Goal: Information Seeking & Learning: Check status

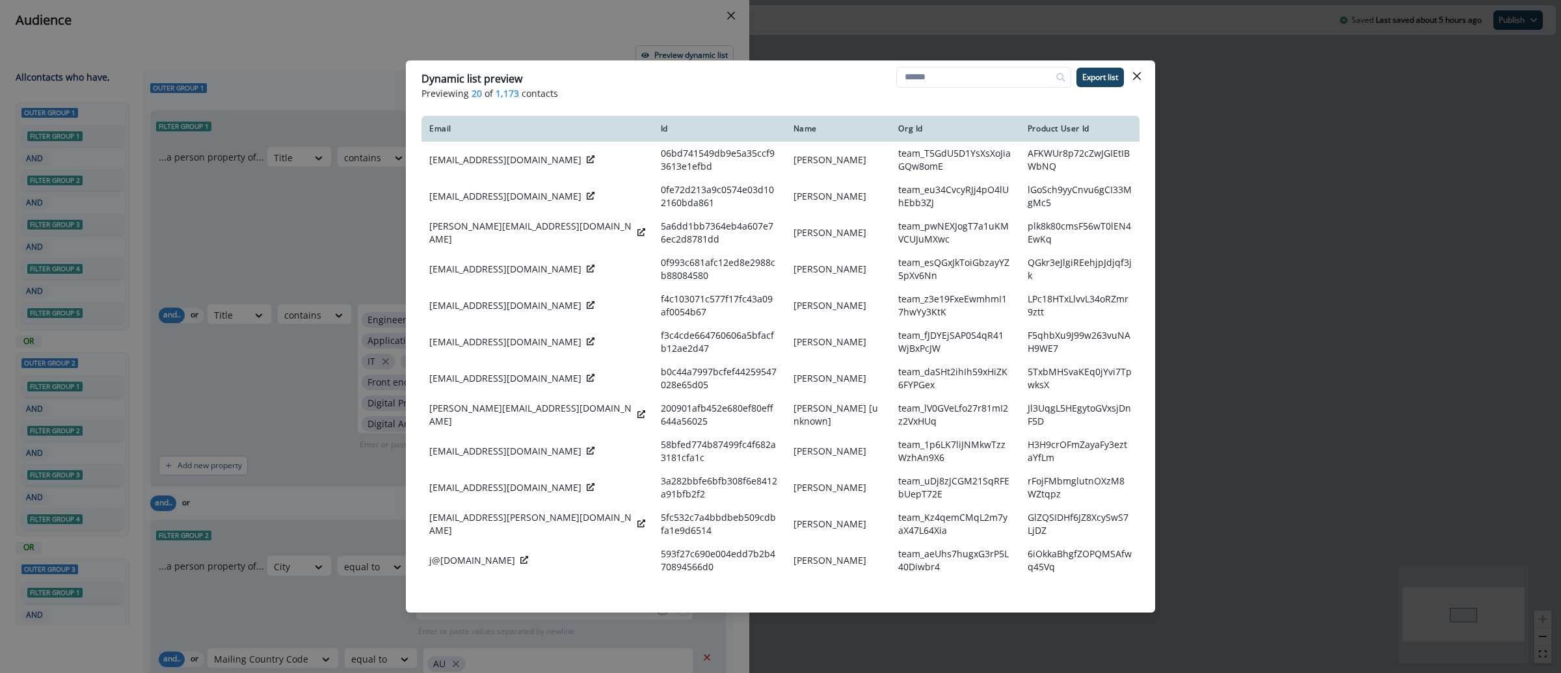
click at [1360, 189] on div "Dynamic list preview Previewing 20 of 1,173 contacts Export list Email Id Name …" at bounding box center [780, 336] width 1561 height 673
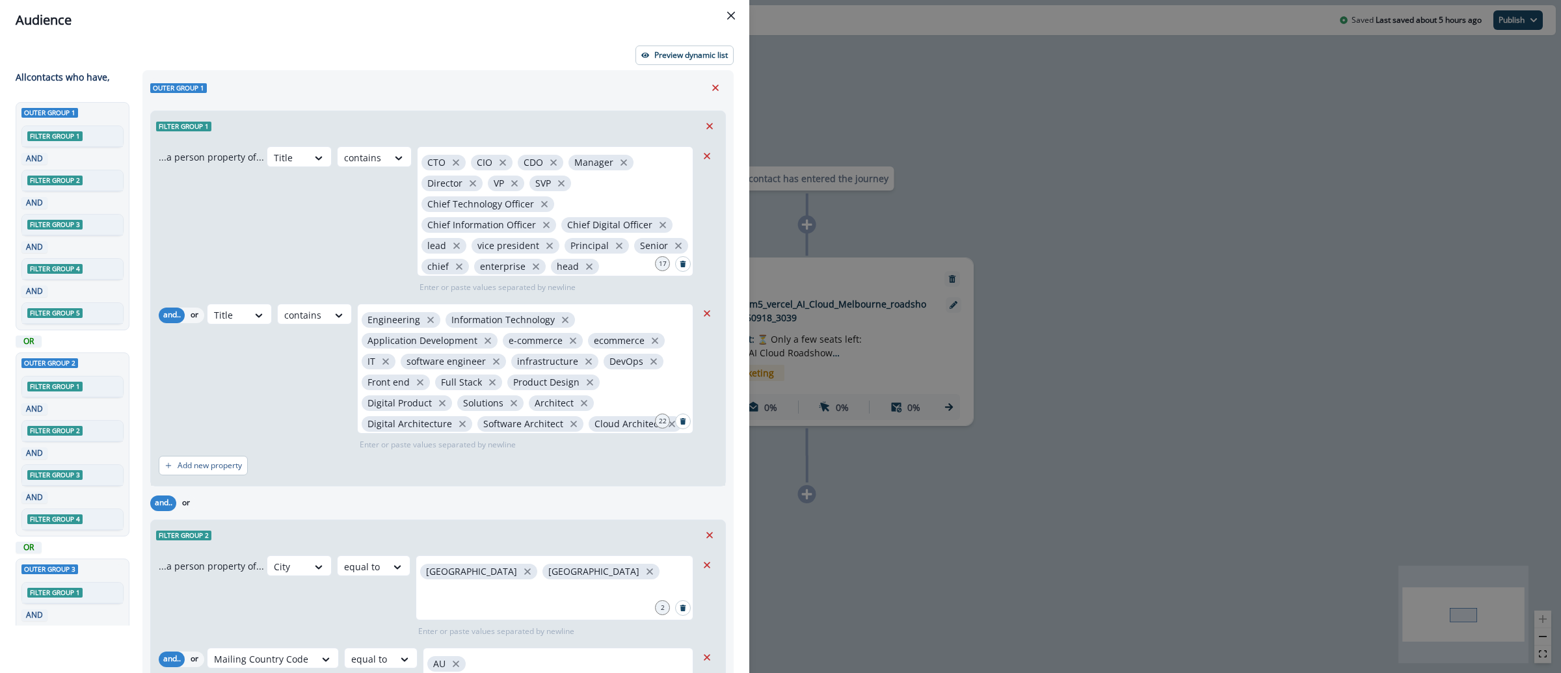
click at [1240, 213] on div "Audience Preview dynamic list All contact s who have, Outer group 1 Filter grou…" at bounding box center [780, 336] width 1561 height 673
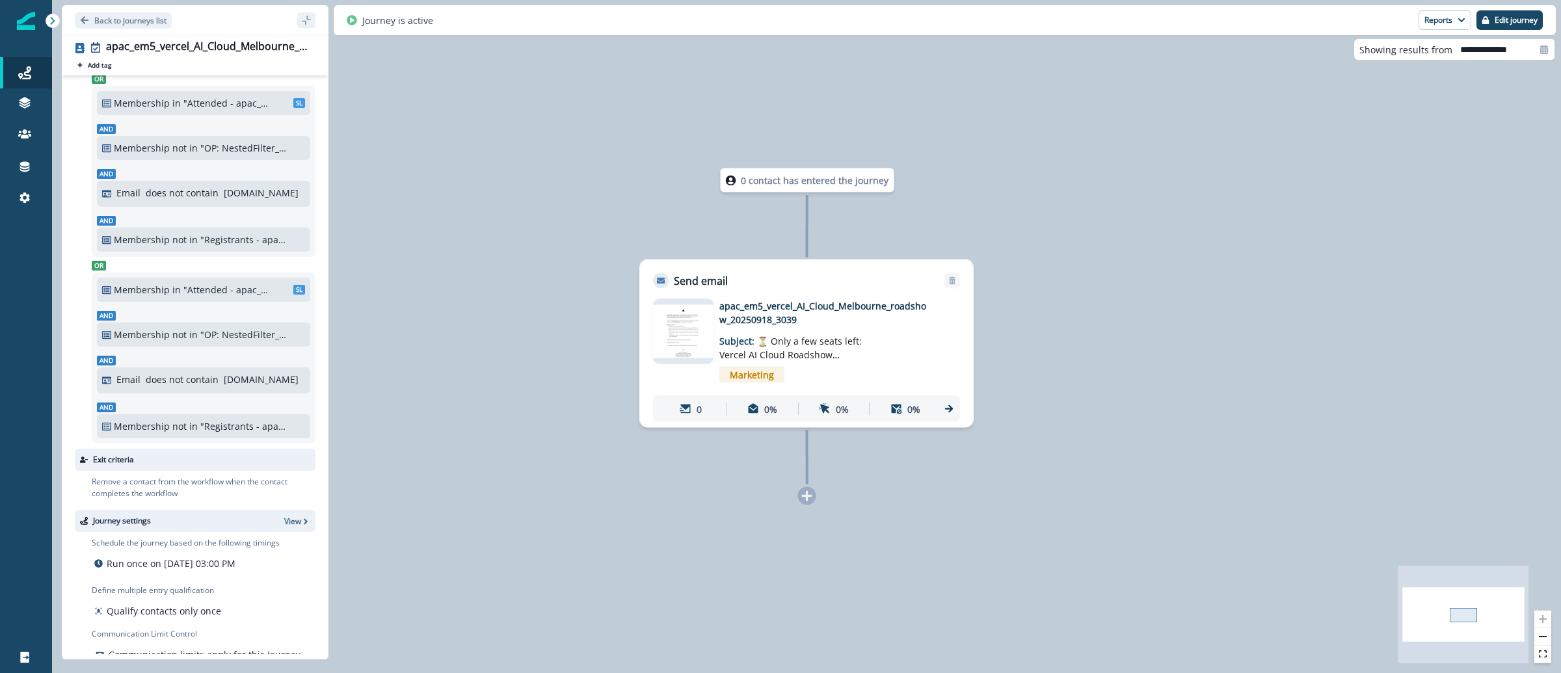
scroll to position [765, 0]
click at [121, 25] on button "Back to journeys list" at bounding box center [123, 20] width 97 height 16
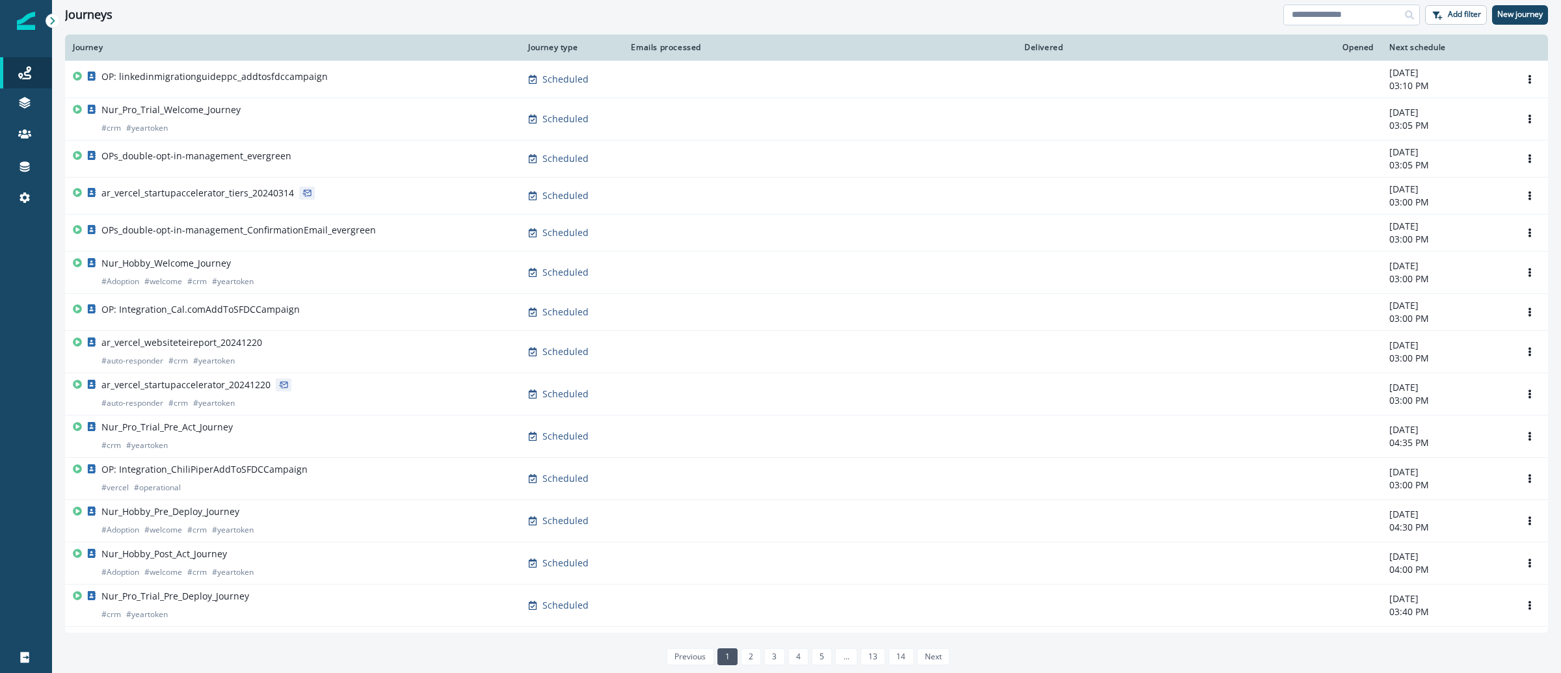
click at [1374, 19] on input at bounding box center [1351, 15] width 137 height 21
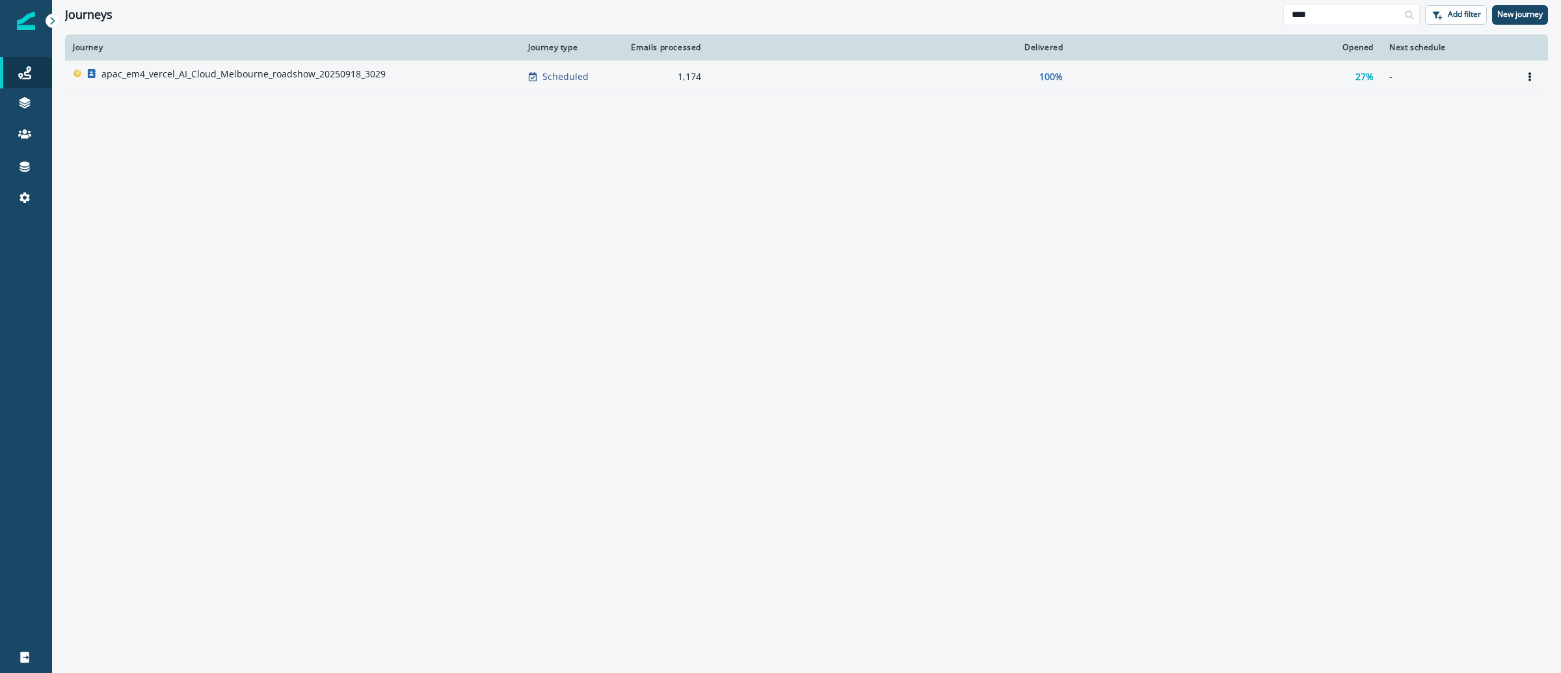
type input "****"
click at [272, 70] on p "apac_em4_vercel_AI_Cloud_Melbourne_roadshow_20250918_3029" at bounding box center [243, 74] width 284 height 13
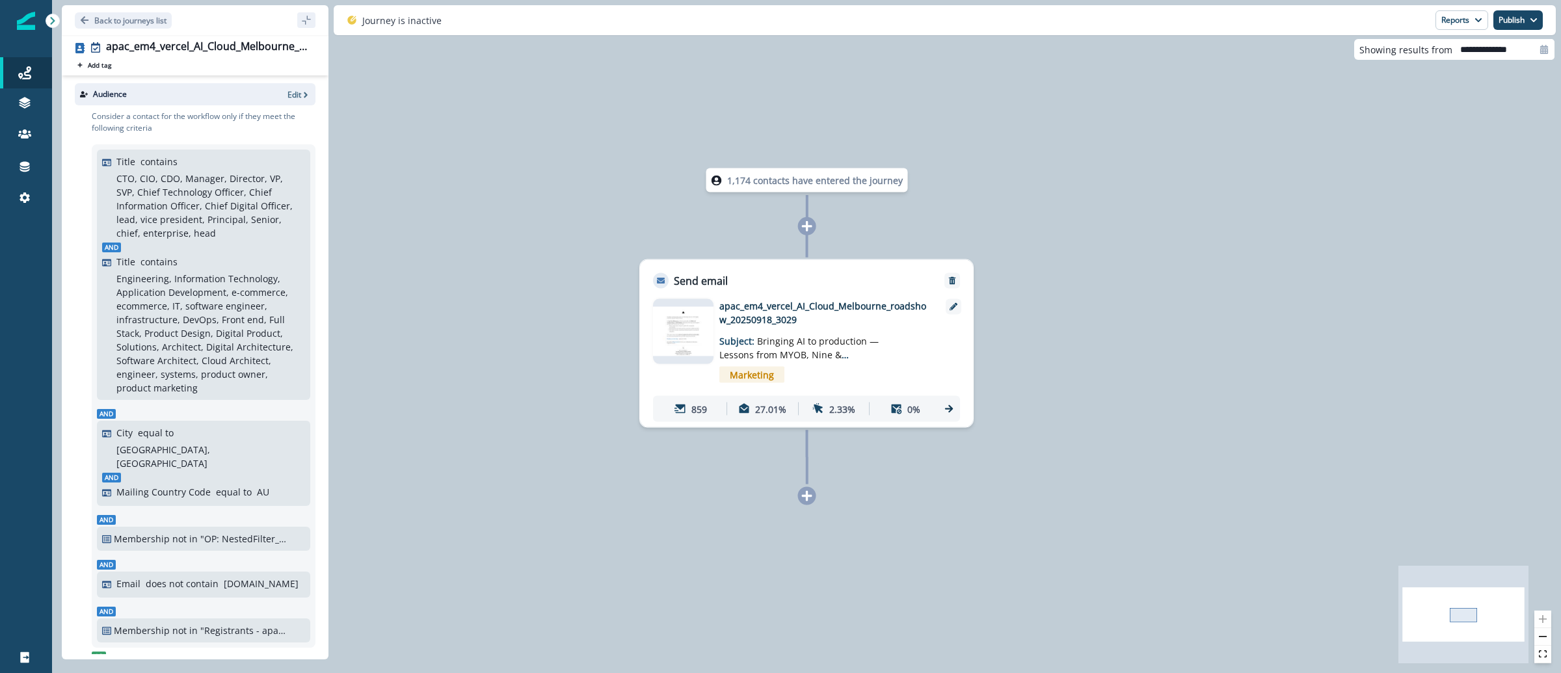
click at [699, 321] on img at bounding box center [683, 331] width 60 height 49
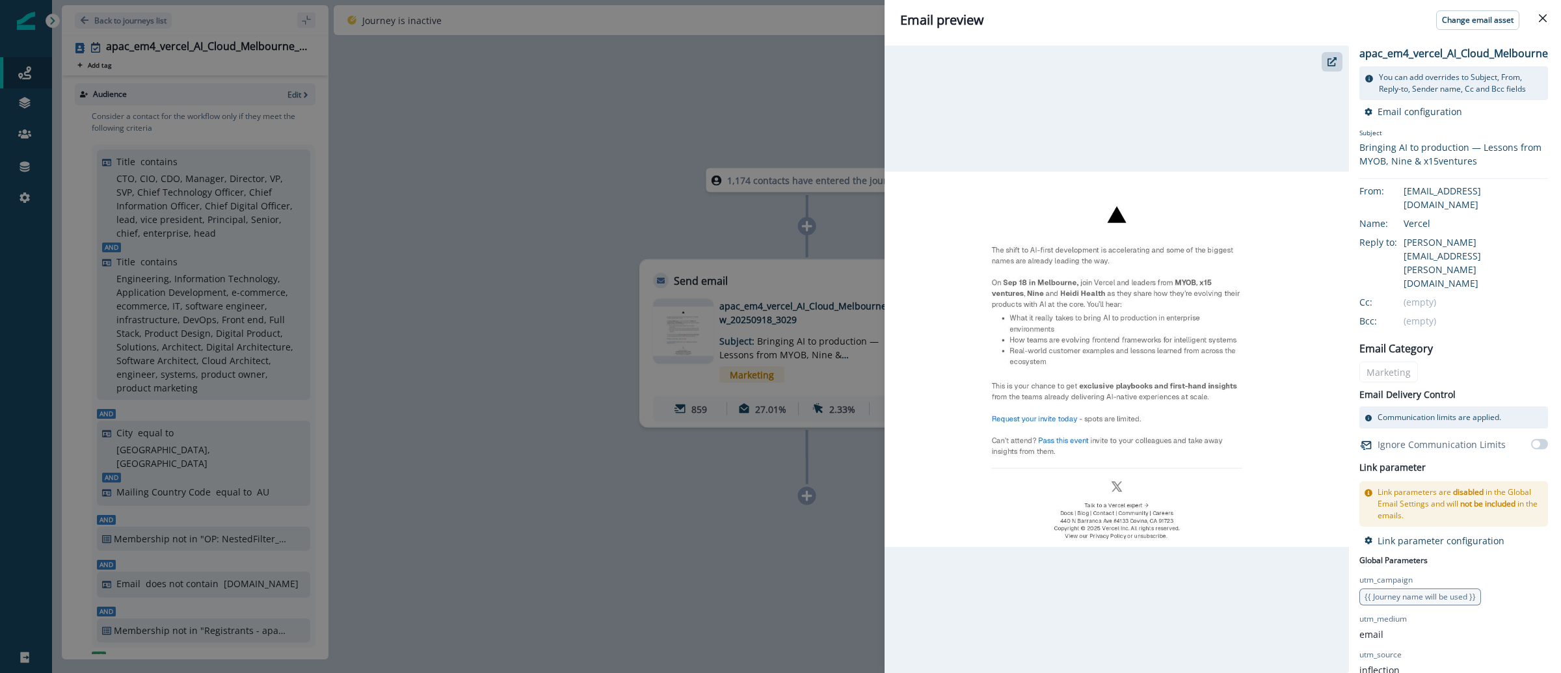
click at [649, 479] on div "Email preview Change email asset apac_em4_vercel_AI_Cloud_Melbourne_roadshow_20…" at bounding box center [780, 336] width 1561 height 673
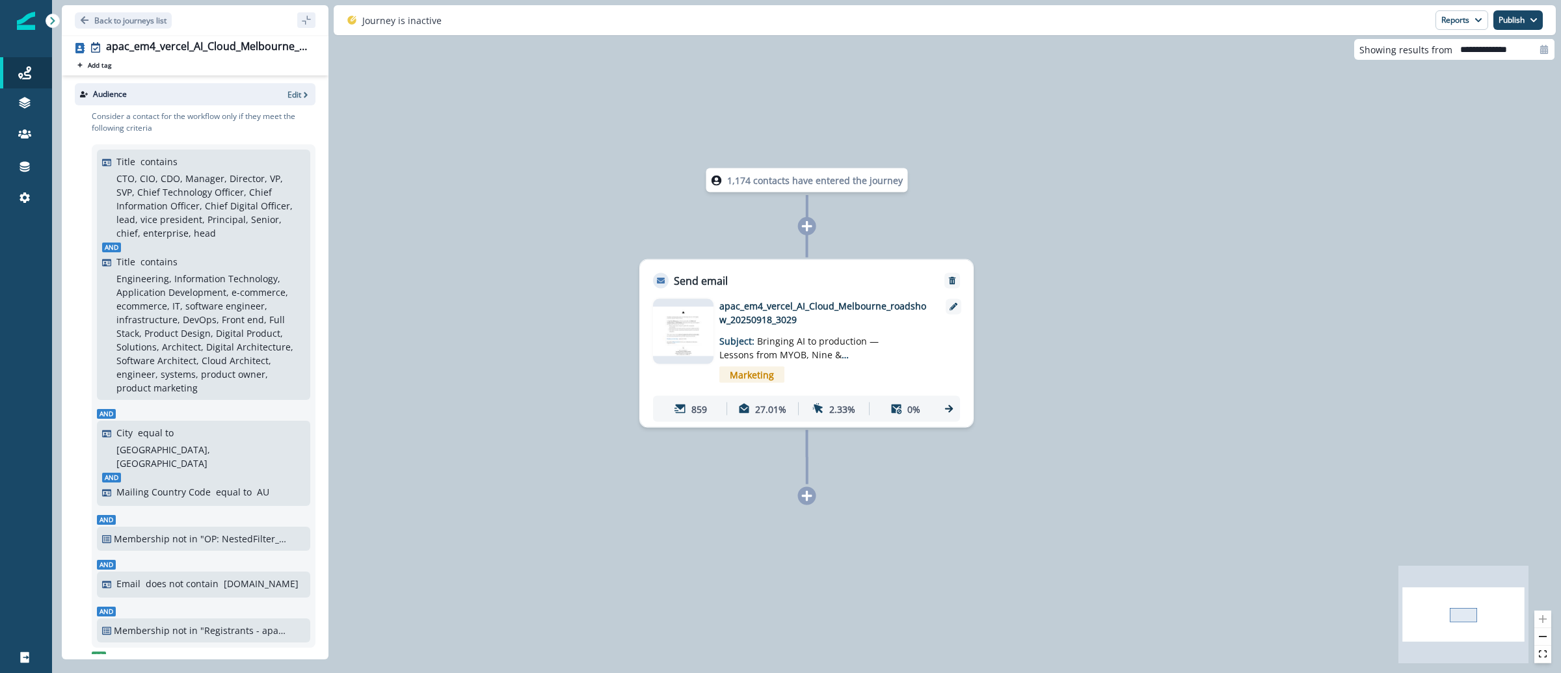
click at [128, 11] on div "Back to journeys list" at bounding box center [195, 20] width 267 height 30
click at [129, 12] on button "Back to journeys list" at bounding box center [123, 20] width 97 height 16
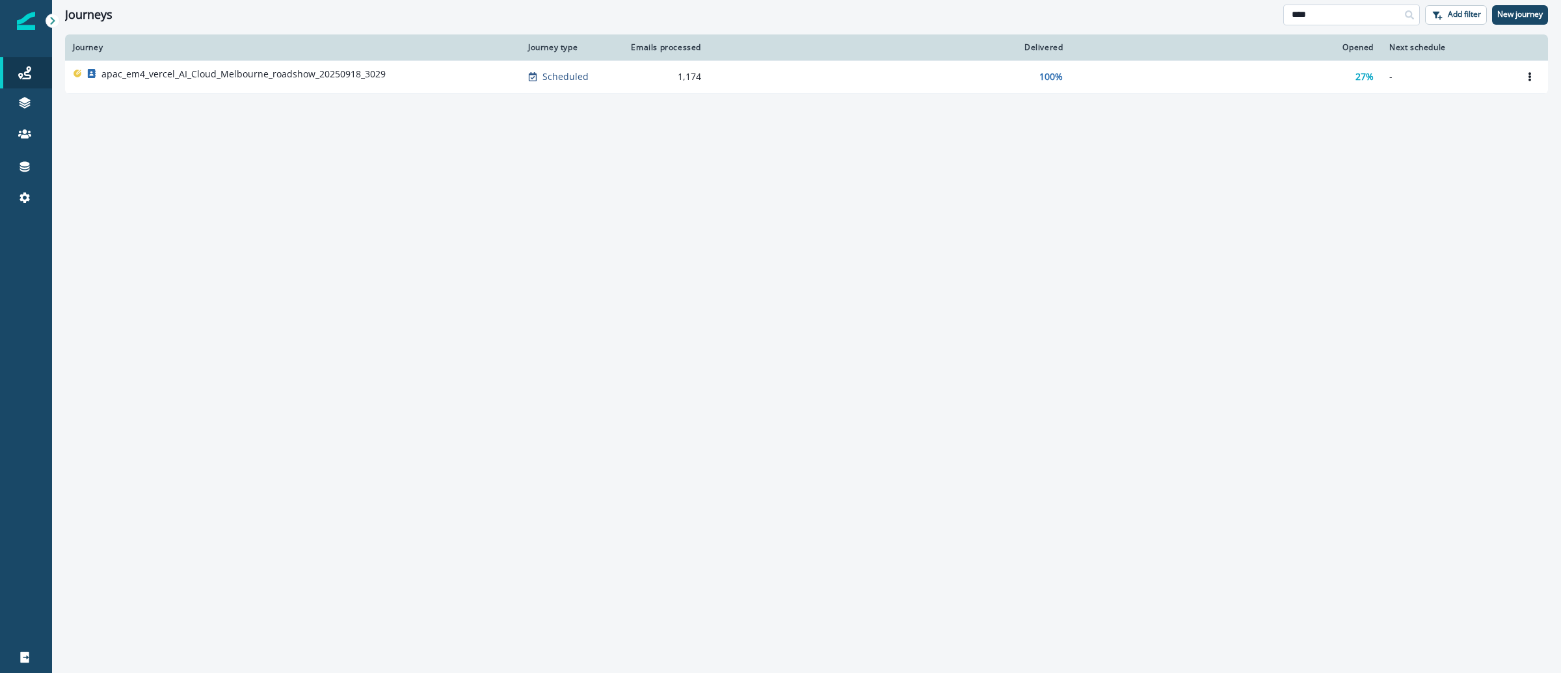
click at [1333, 12] on input "****" at bounding box center [1351, 15] width 137 height 21
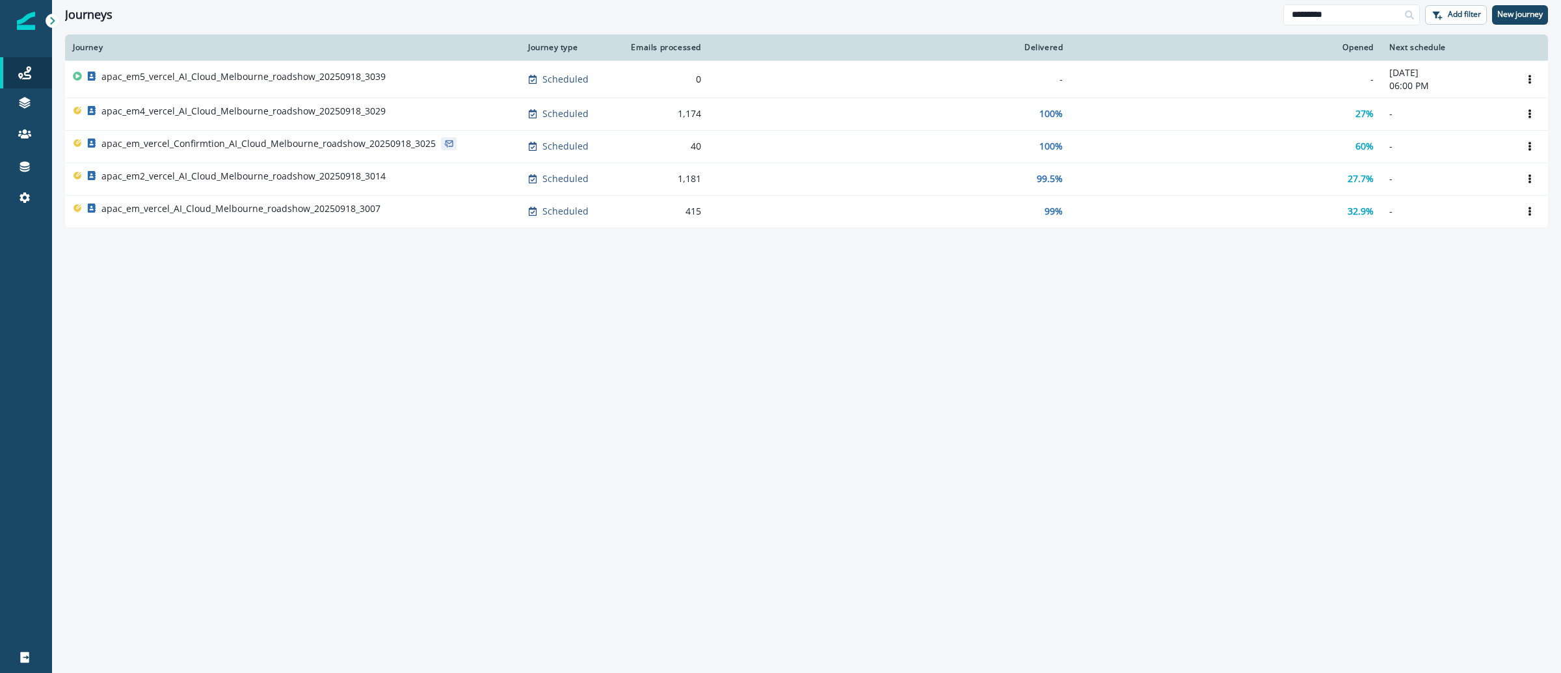
type input "*********"
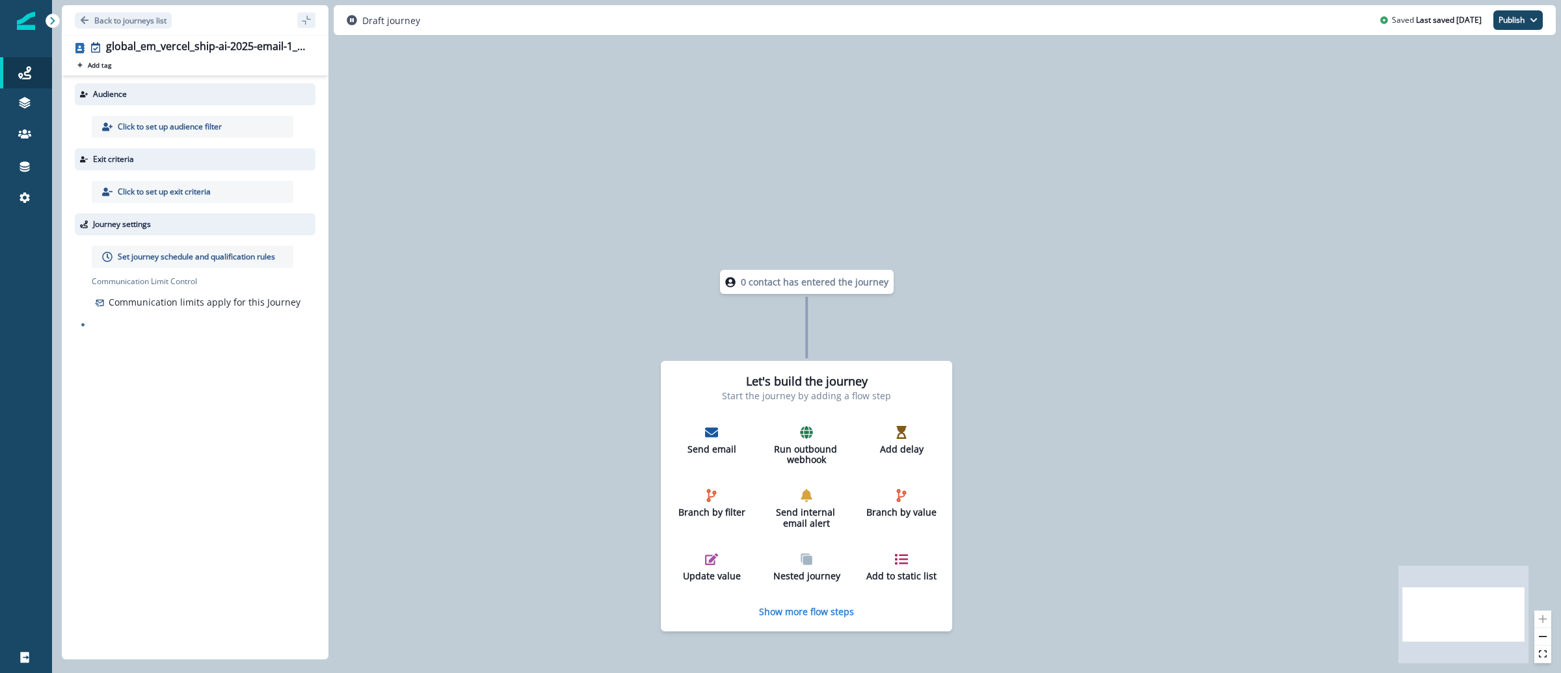
click at [147, 10] on div "Back to journeys list" at bounding box center [195, 20] width 267 height 30
click at [148, 12] on button "Back to journeys list" at bounding box center [123, 20] width 97 height 16
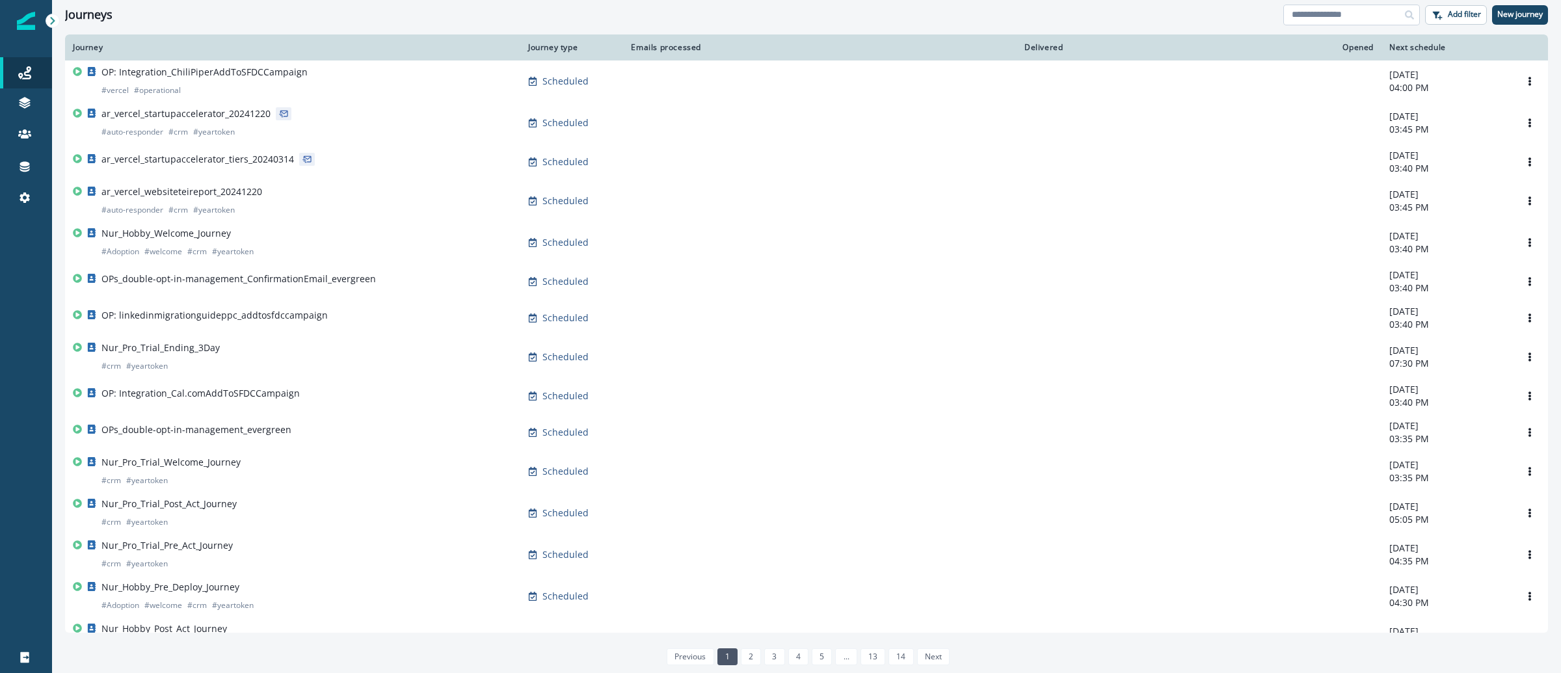
click at [1387, 15] on input at bounding box center [1351, 15] width 137 height 21
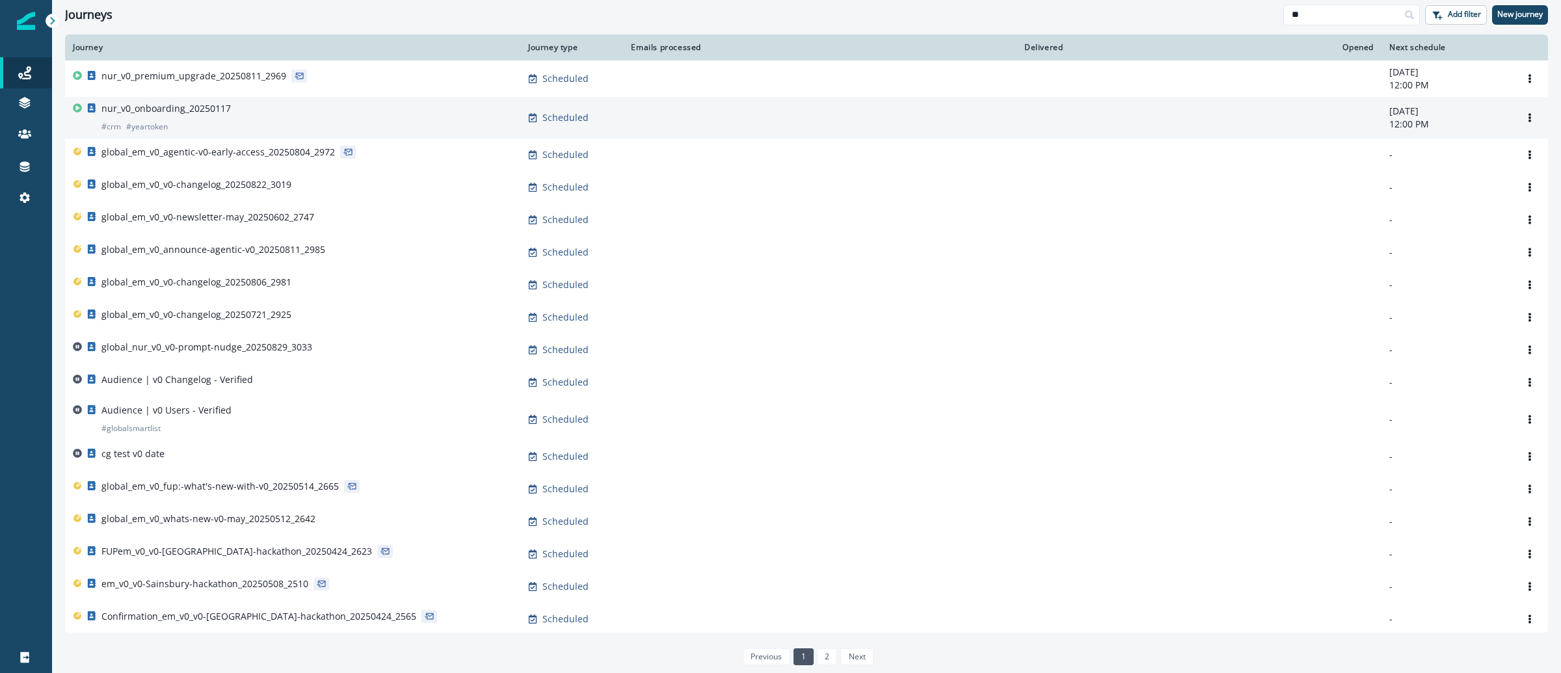
type input "**"
click at [179, 112] on p "nur_v0_onboarding_20250117" at bounding box center [165, 108] width 129 height 13
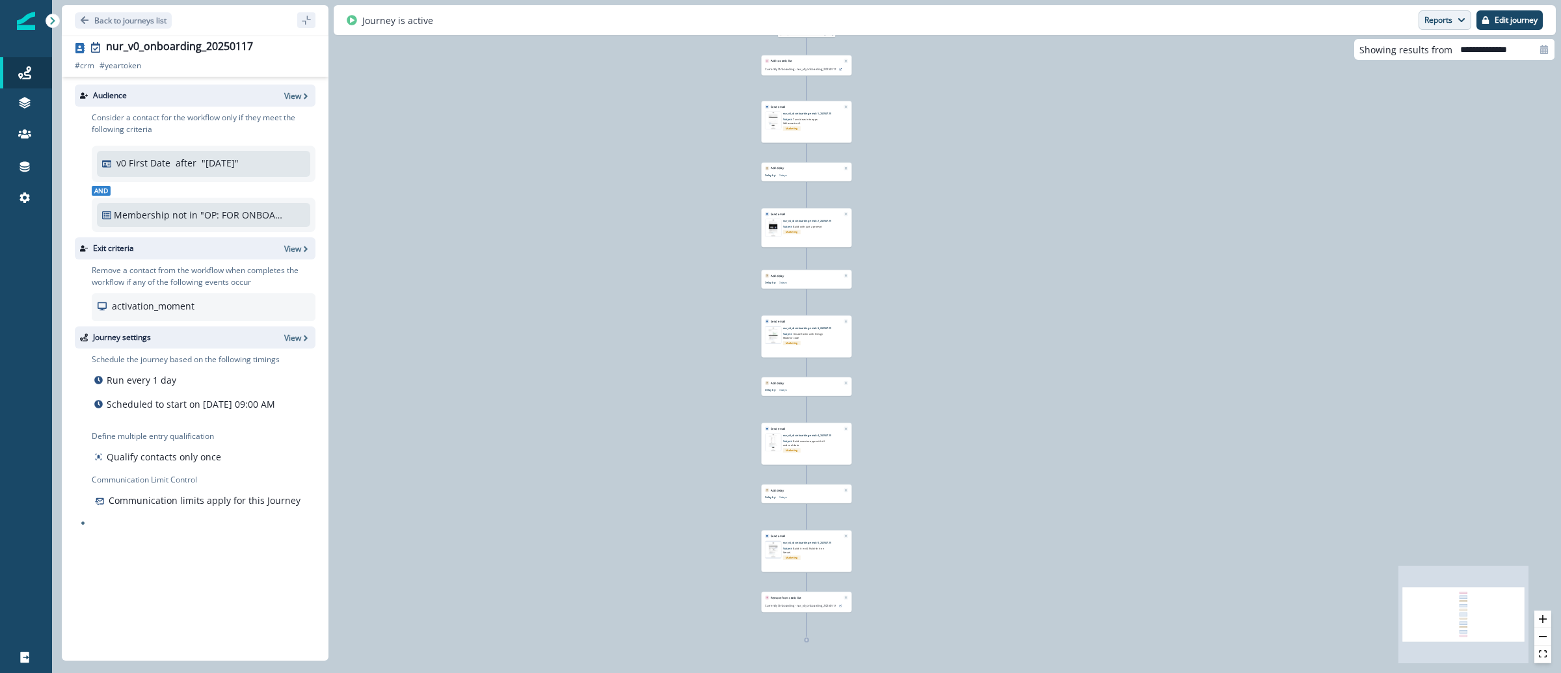
click at [1457, 23] on icon "button" at bounding box center [1461, 20] width 8 height 8
click at [1379, 59] on p "Email Report" at bounding box center [1375, 53] width 63 height 16
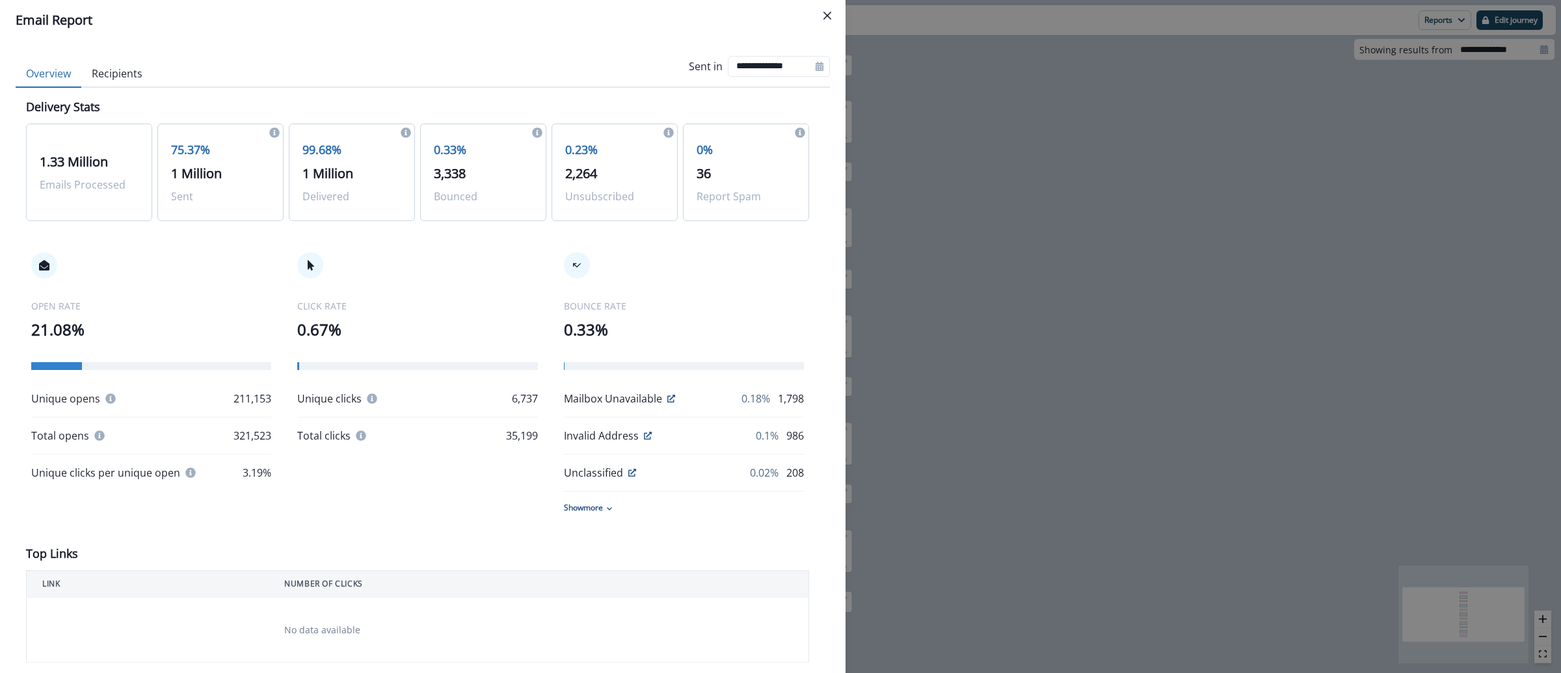
click at [816, 70] on icon at bounding box center [820, 66] width 8 height 9
select select "*"
select select "****"
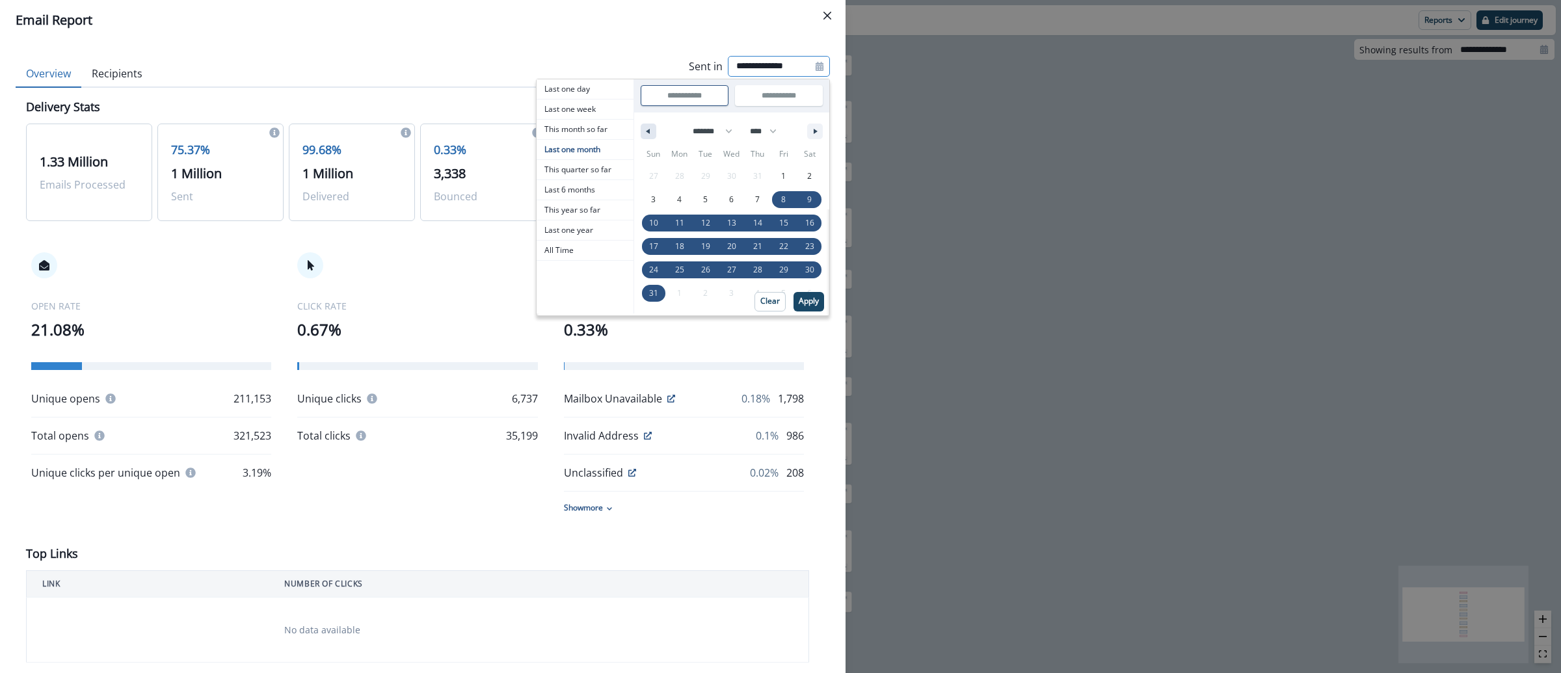
click at [641, 129] on button "button" at bounding box center [649, 132] width 16 height 16
select select "*"
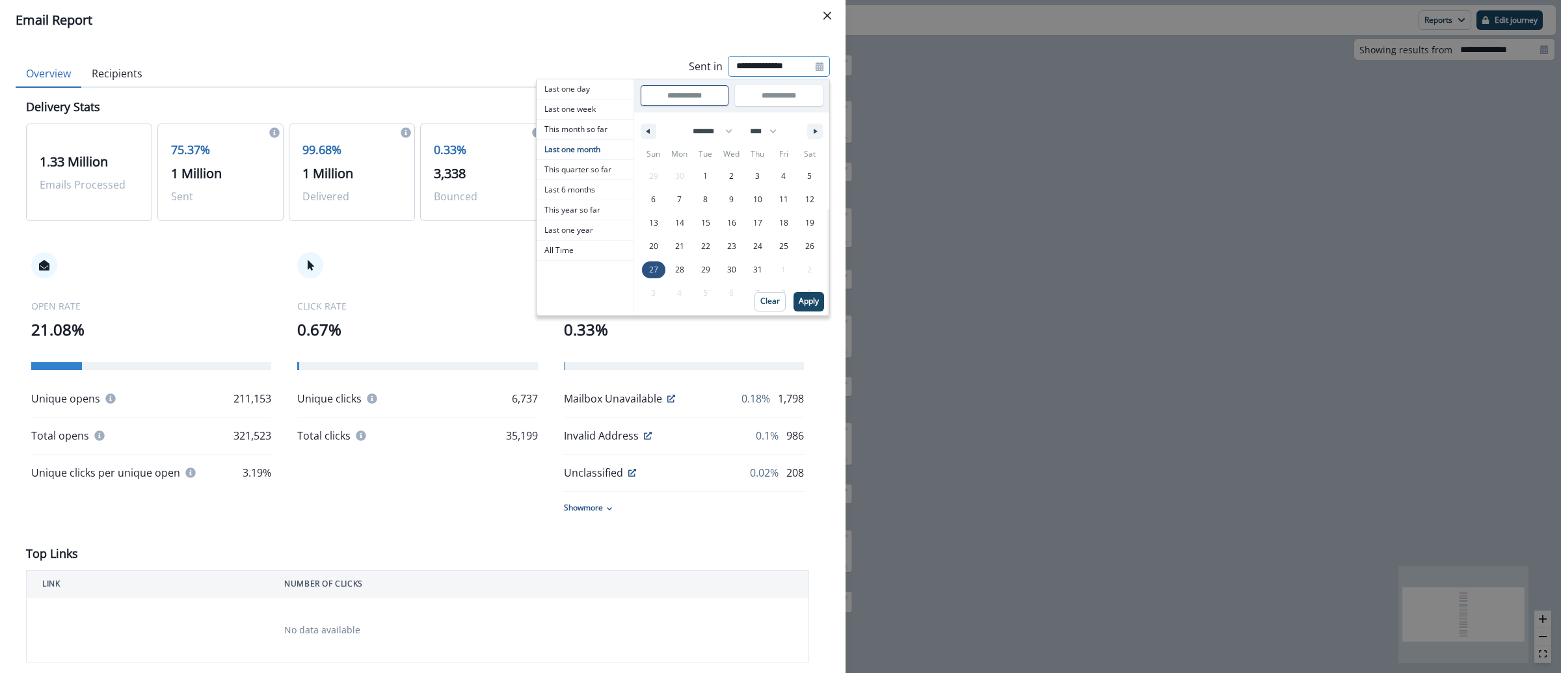
click at [649, 274] on span "27" at bounding box center [653, 269] width 9 height 23
type input "**********"
click at [765, 103] on input "**********" at bounding box center [779, 96] width 86 height 20
click at [799, 305] on p "Apply" at bounding box center [809, 301] width 20 height 9
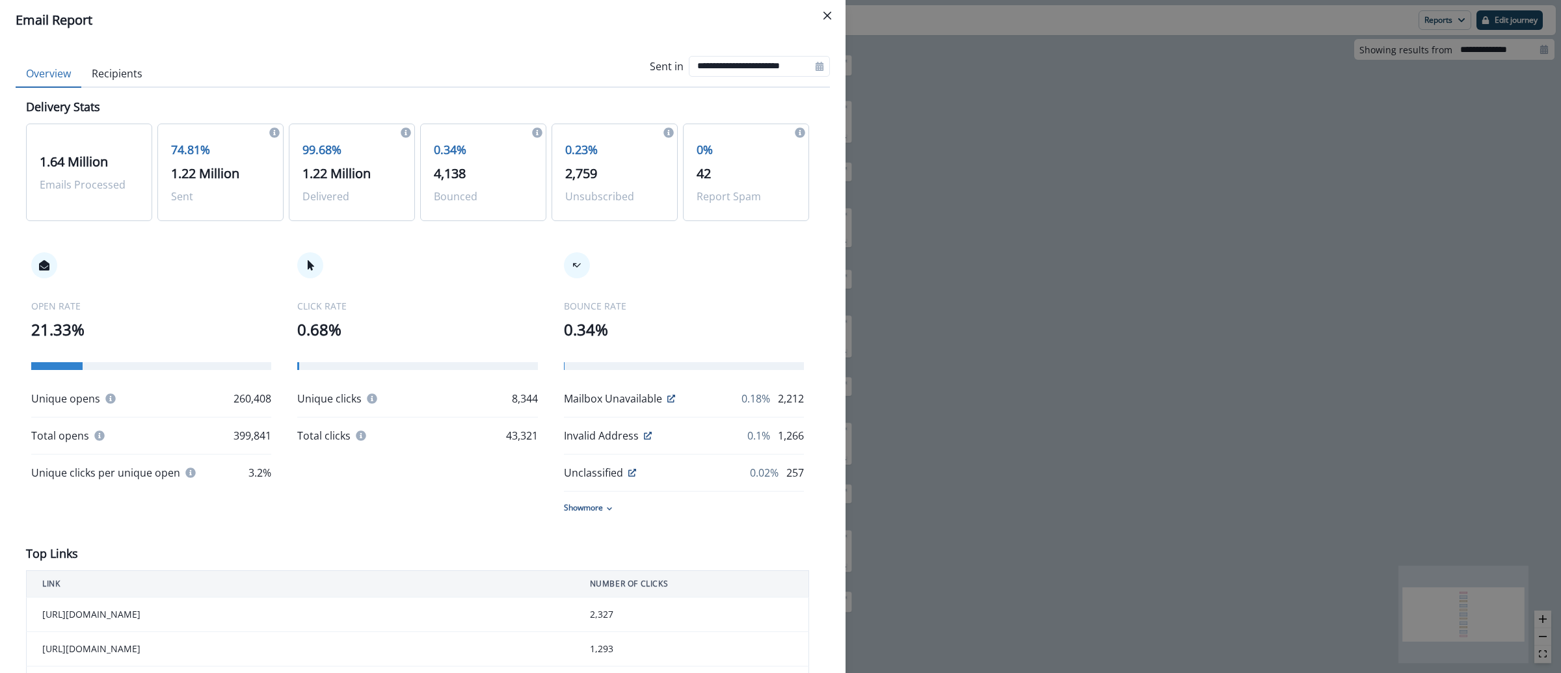
click at [1061, 271] on div "**********" at bounding box center [780, 336] width 1561 height 673
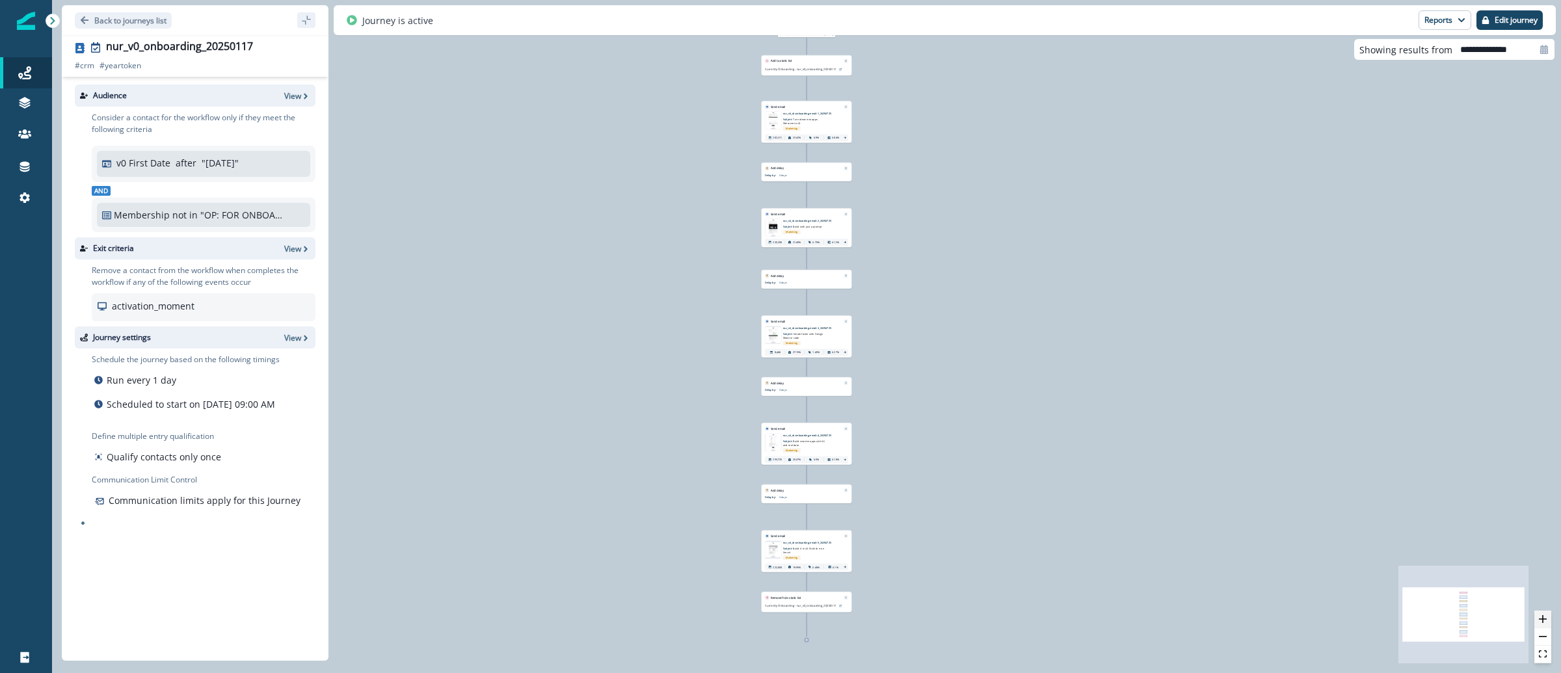
click at [1545, 618] on icon "zoom in" at bounding box center [1543, 619] width 8 height 8
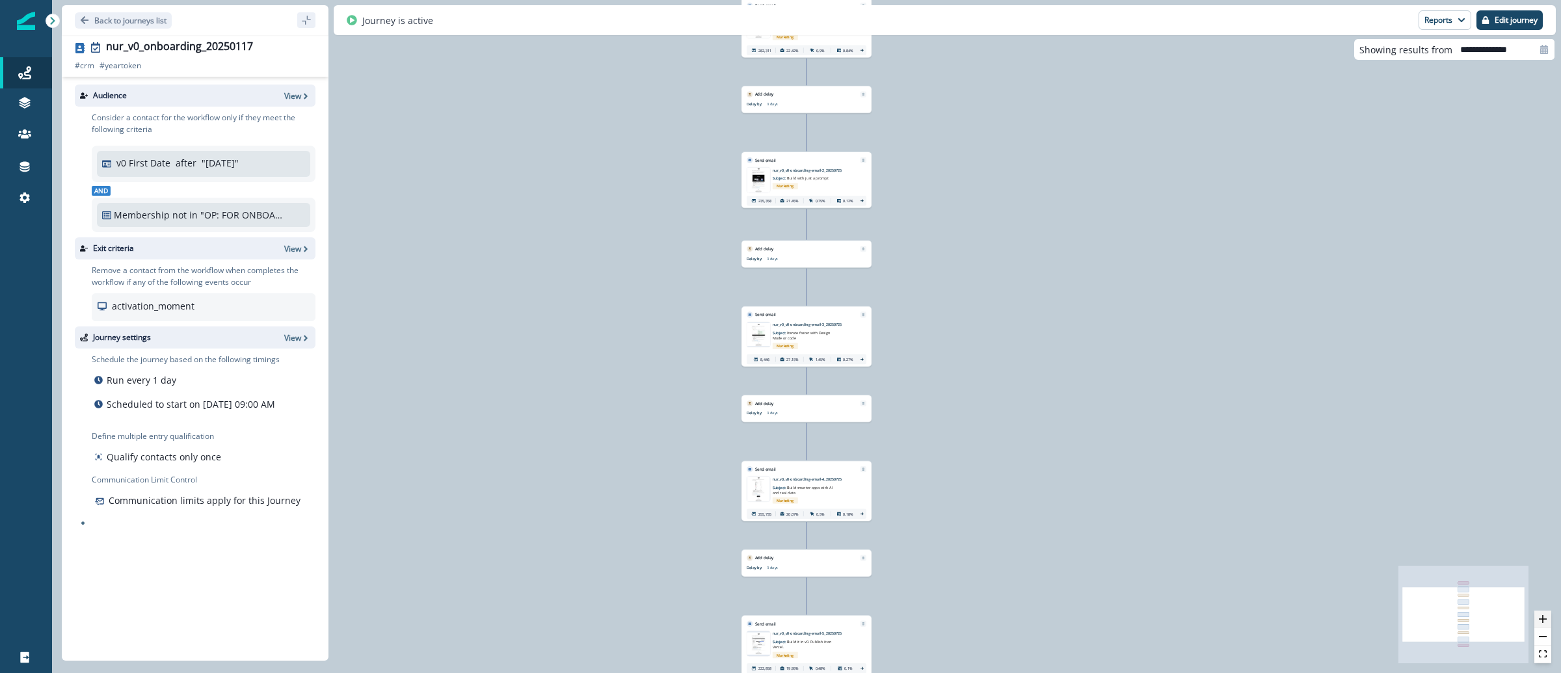
click at [1545, 618] on icon "zoom in" at bounding box center [1543, 619] width 8 height 8
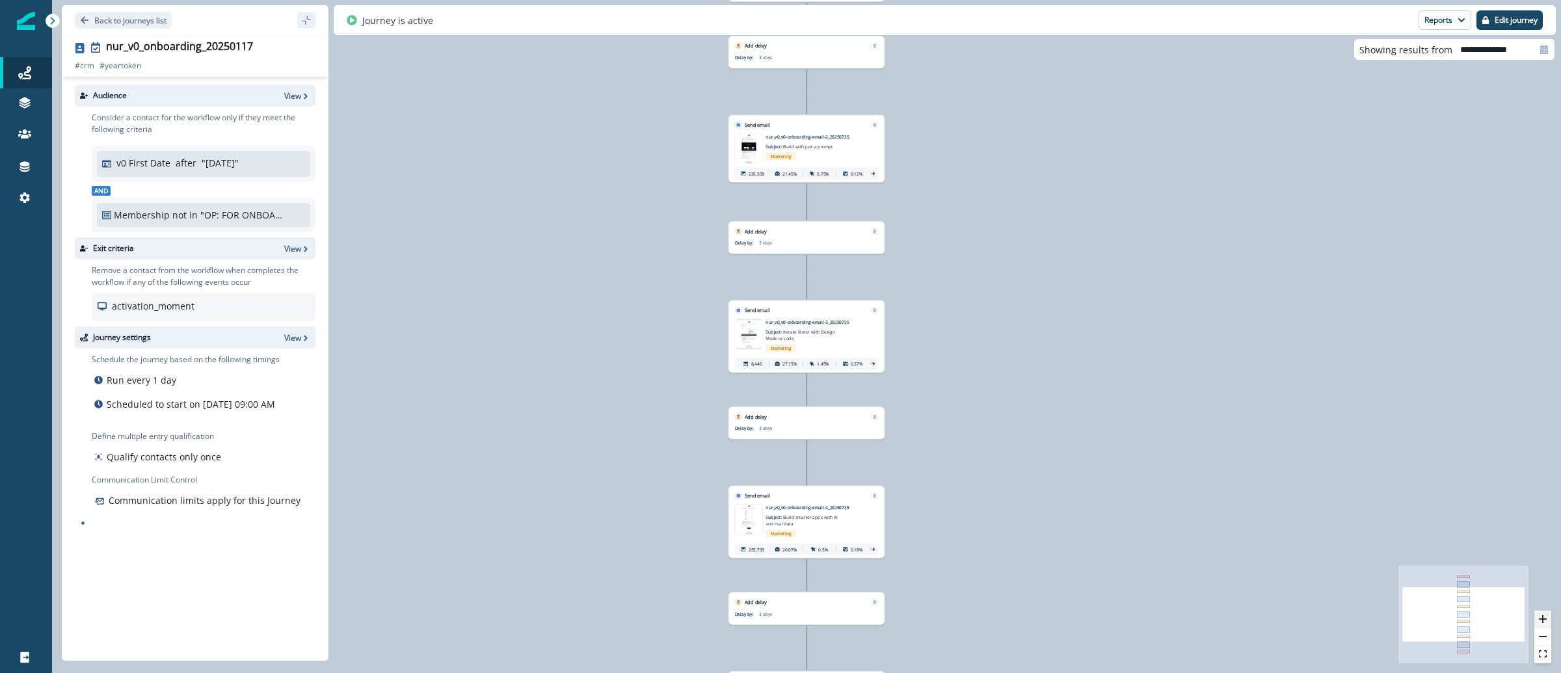
click at [1545, 618] on icon "zoom in" at bounding box center [1543, 619] width 8 height 8
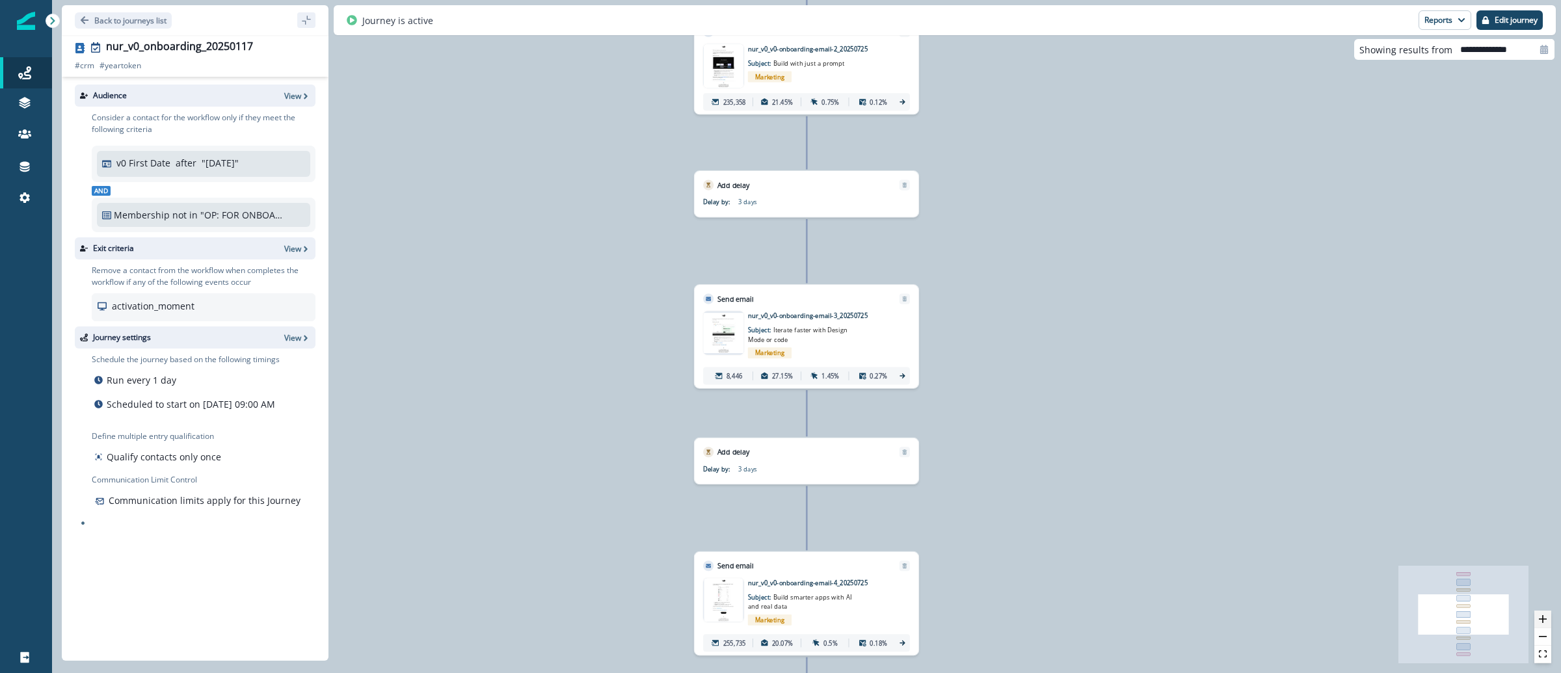
click at [1545, 618] on icon "zoom in" at bounding box center [1543, 619] width 8 height 8
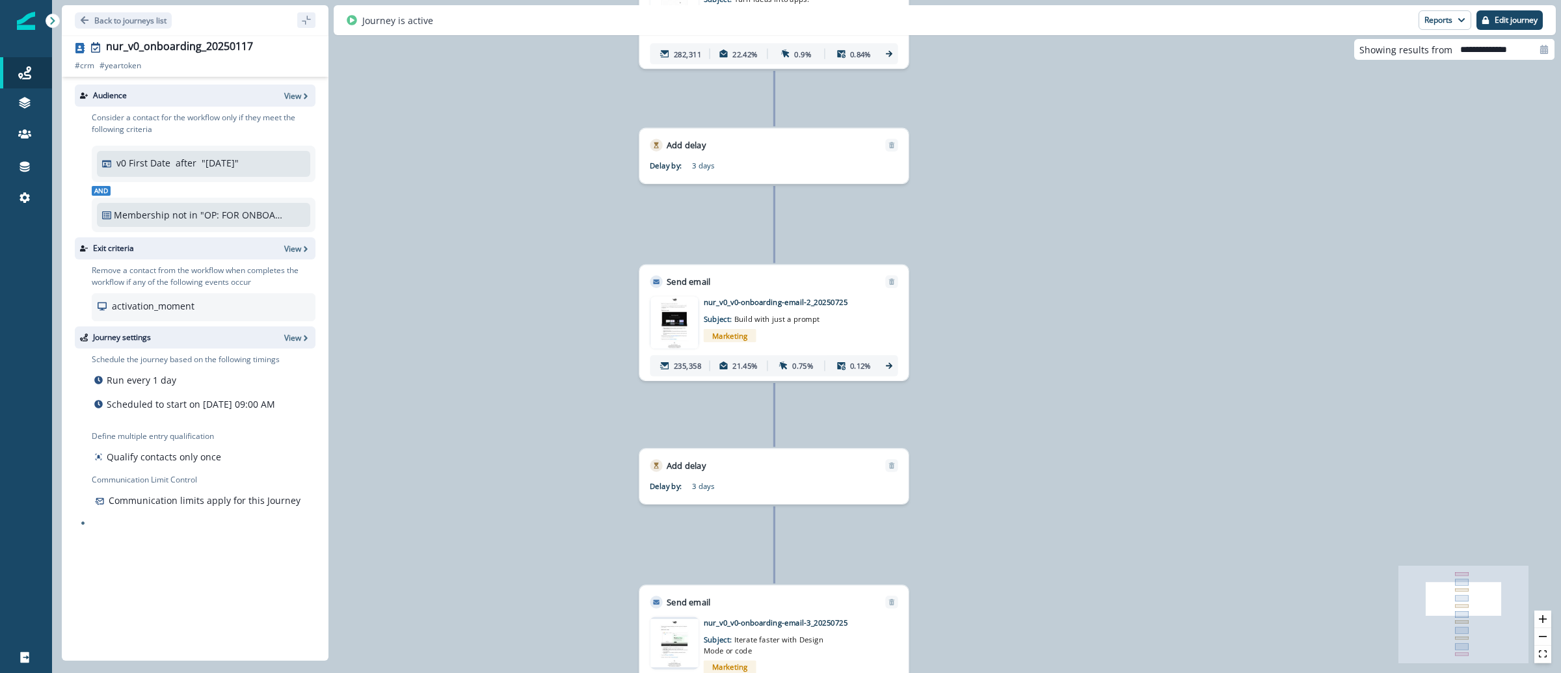
drag, startPoint x: 1207, startPoint y: 256, endPoint x: 1175, endPoint y: 566, distance: 312.6
click at [1175, 566] on div "297,751 contacts have entered the journey Add to static list Currently Onboardi…" at bounding box center [806, 336] width 1509 height 673
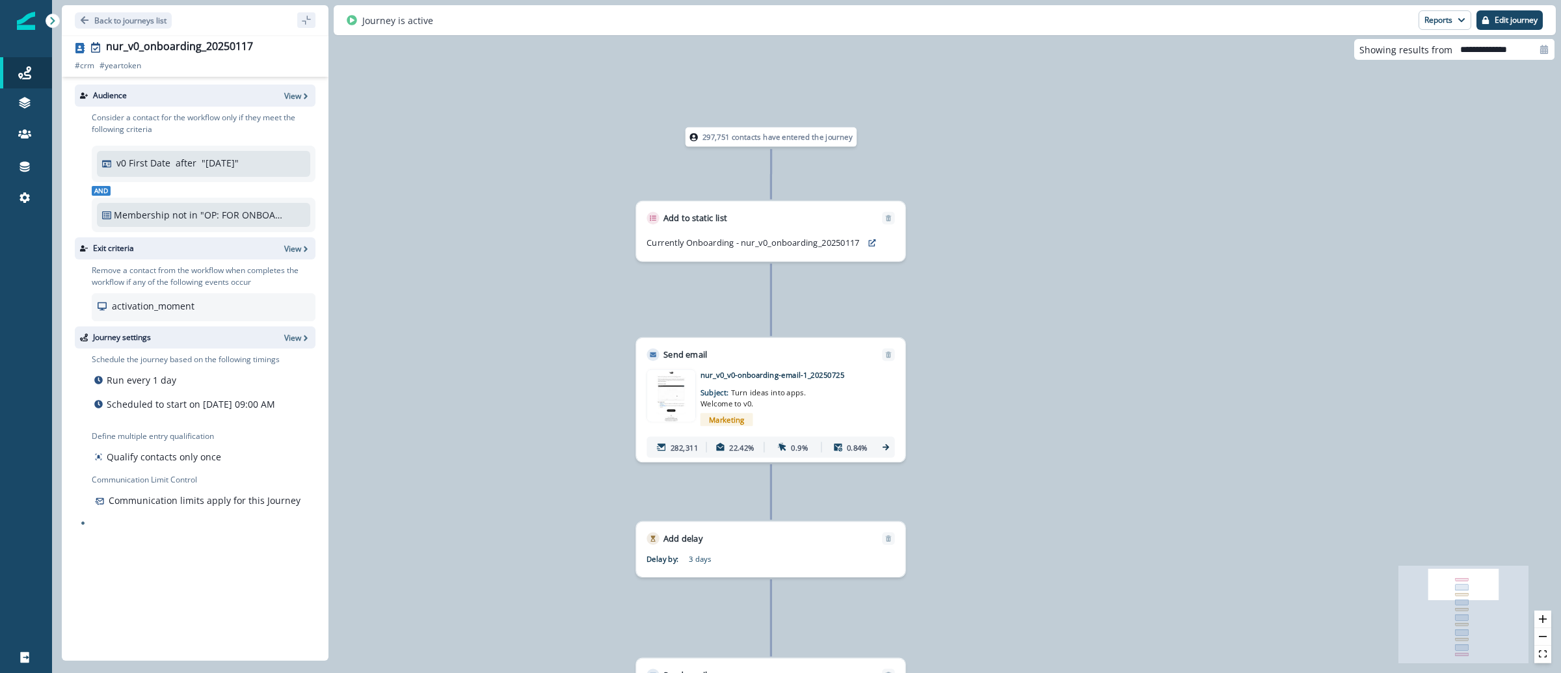
drag, startPoint x: 1046, startPoint y: 384, endPoint x: 1041, endPoint y: 684, distance: 299.9
click at [1041, 672] on html "A newer version of Inflection.io is available. Refresh your page to load the la…" at bounding box center [780, 336] width 1561 height 673
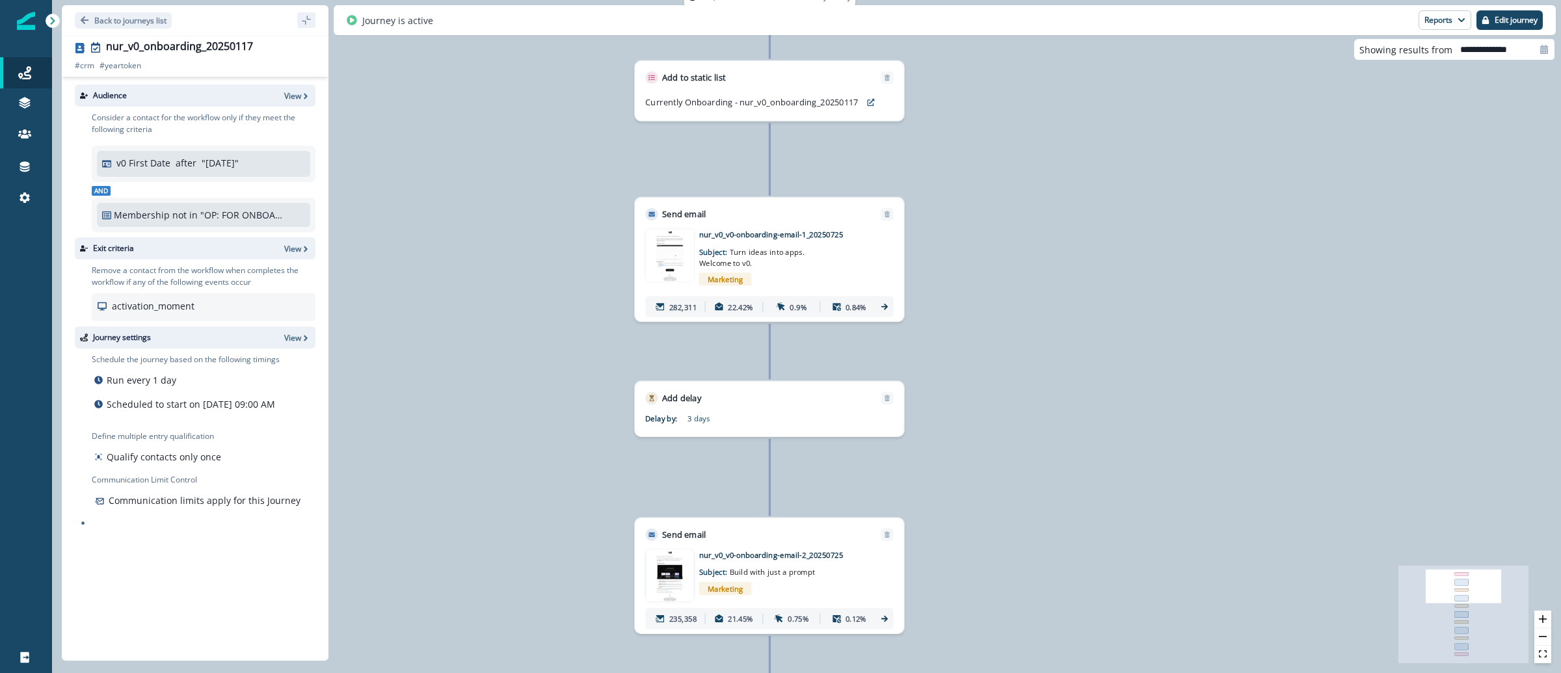
drag, startPoint x: 990, startPoint y: 467, endPoint x: 989, endPoint y: 326, distance: 140.5
click at [989, 326] on div "297,751 contacts have entered the journey Add to static list Currently Onboardi…" at bounding box center [806, 336] width 1509 height 673
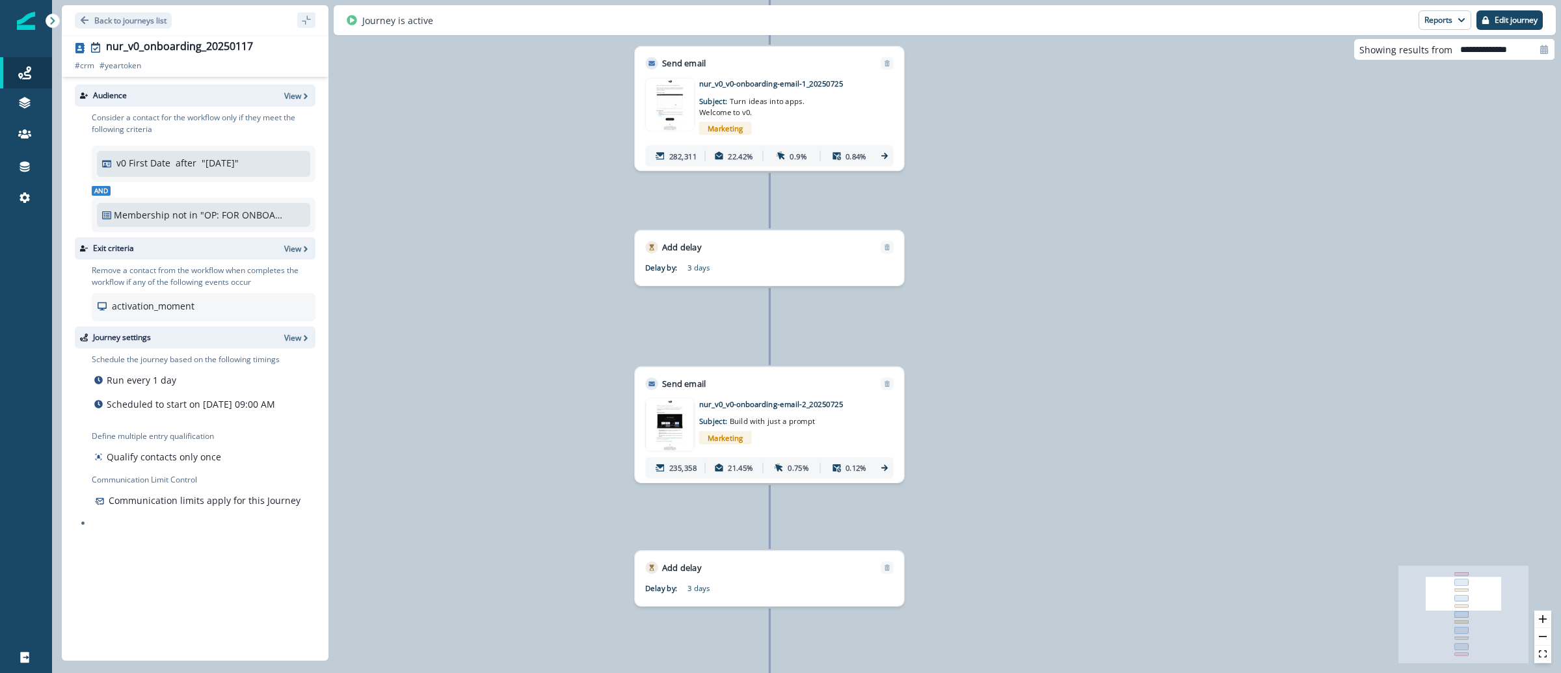
drag, startPoint x: 1037, startPoint y: 503, endPoint x: 1037, endPoint y: 352, distance: 150.9
click at [1037, 352] on div "297,751 contacts have entered the journey Add to static list Currently Onboardi…" at bounding box center [806, 336] width 1509 height 673
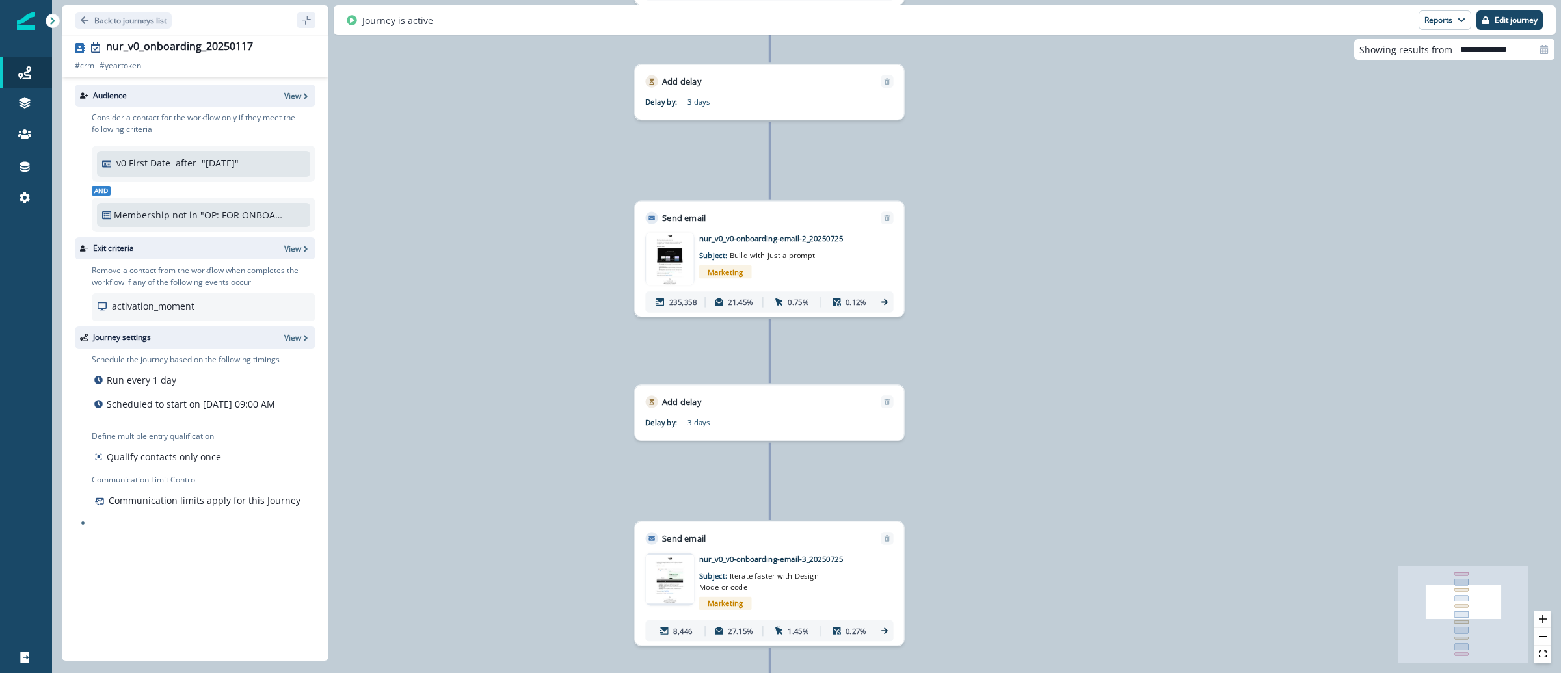
drag, startPoint x: 1037, startPoint y: 511, endPoint x: 1036, endPoint y: 225, distance: 285.5
click at [1036, 228] on div "297,751 contacts have entered the journey Add to static list Currently Onboardi…" at bounding box center [806, 336] width 1509 height 673
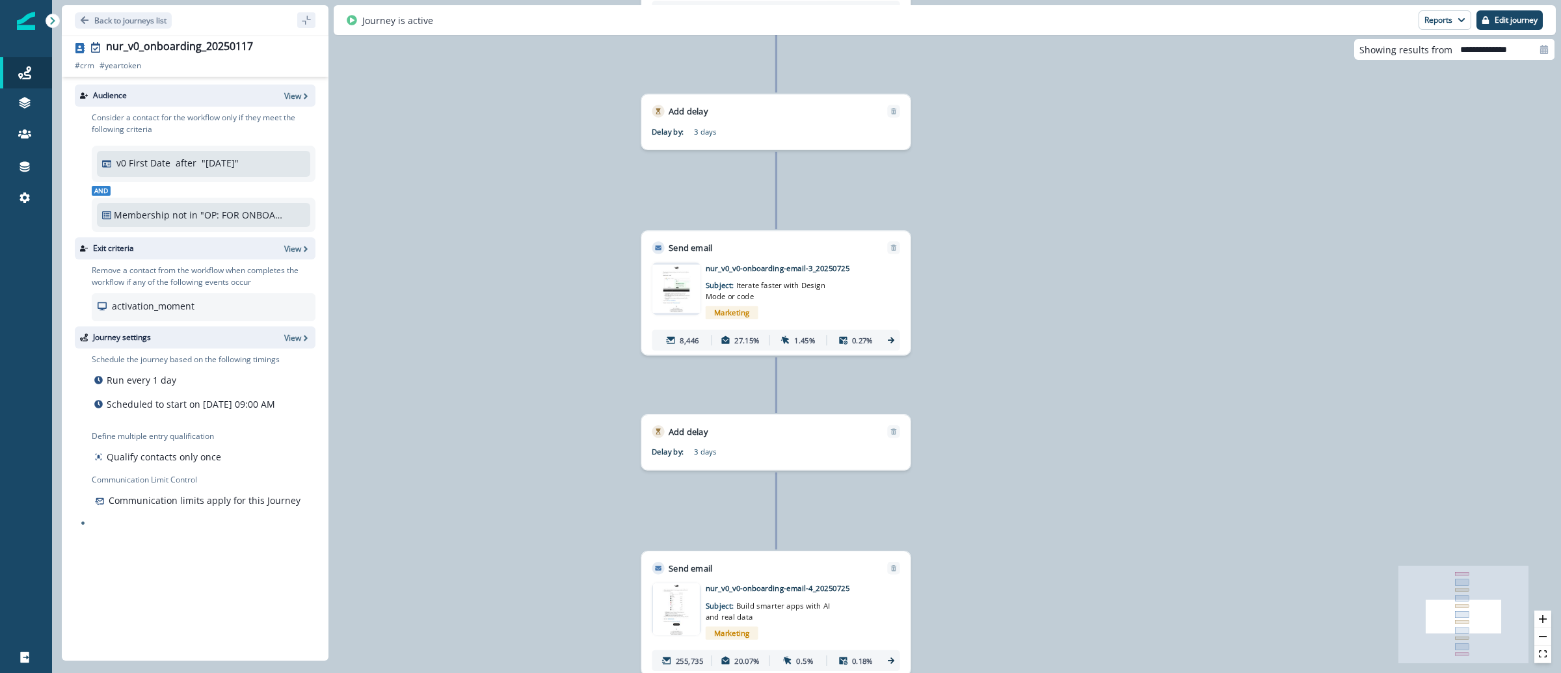
drag, startPoint x: 1058, startPoint y: 471, endPoint x: 1075, endPoint y: 332, distance: 139.6
click at [1066, 289] on div "297,751 contacts have entered the journey Add to static list Currently Onboardi…" at bounding box center [806, 336] width 1509 height 673
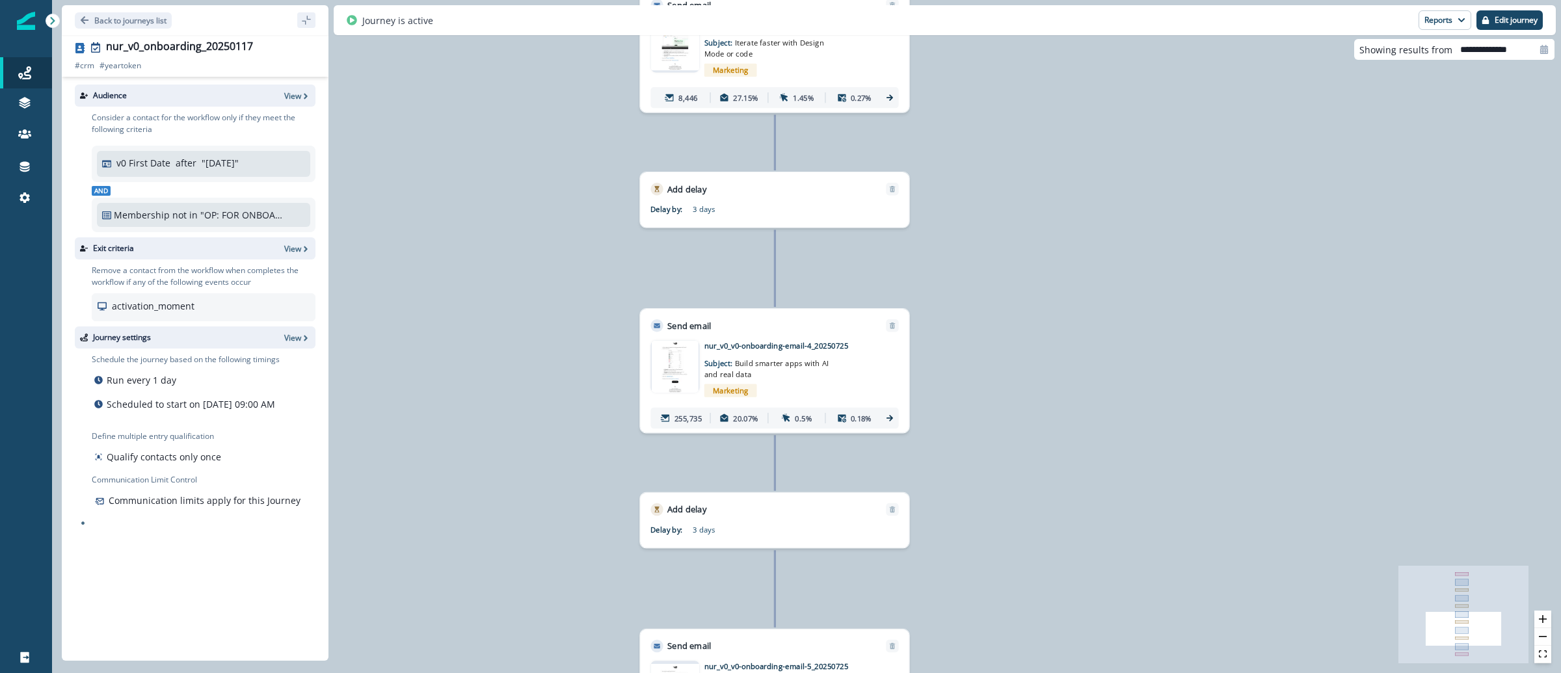
drag, startPoint x: 1096, startPoint y: 527, endPoint x: 1095, endPoint y: 293, distance: 234.8
click at [1095, 293] on div "297,751 contacts have entered the journey Add to static list Currently Onboardi…" at bounding box center [806, 336] width 1509 height 673
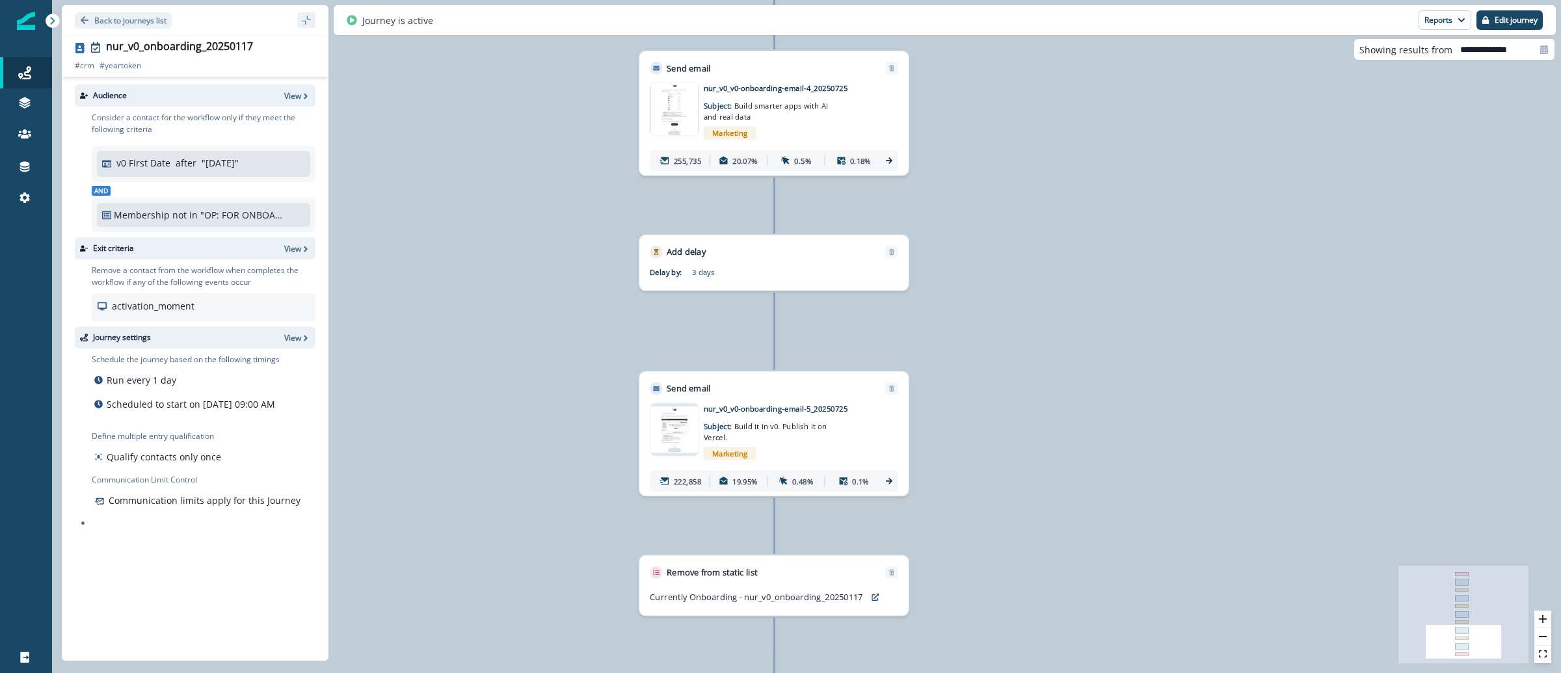
drag, startPoint x: 1093, startPoint y: 548, endPoint x: 1093, endPoint y: 291, distance: 256.9
click at [1093, 291] on div "297,751 contacts have entered the journey Add to static list Currently Onboardi…" at bounding box center [806, 336] width 1509 height 673
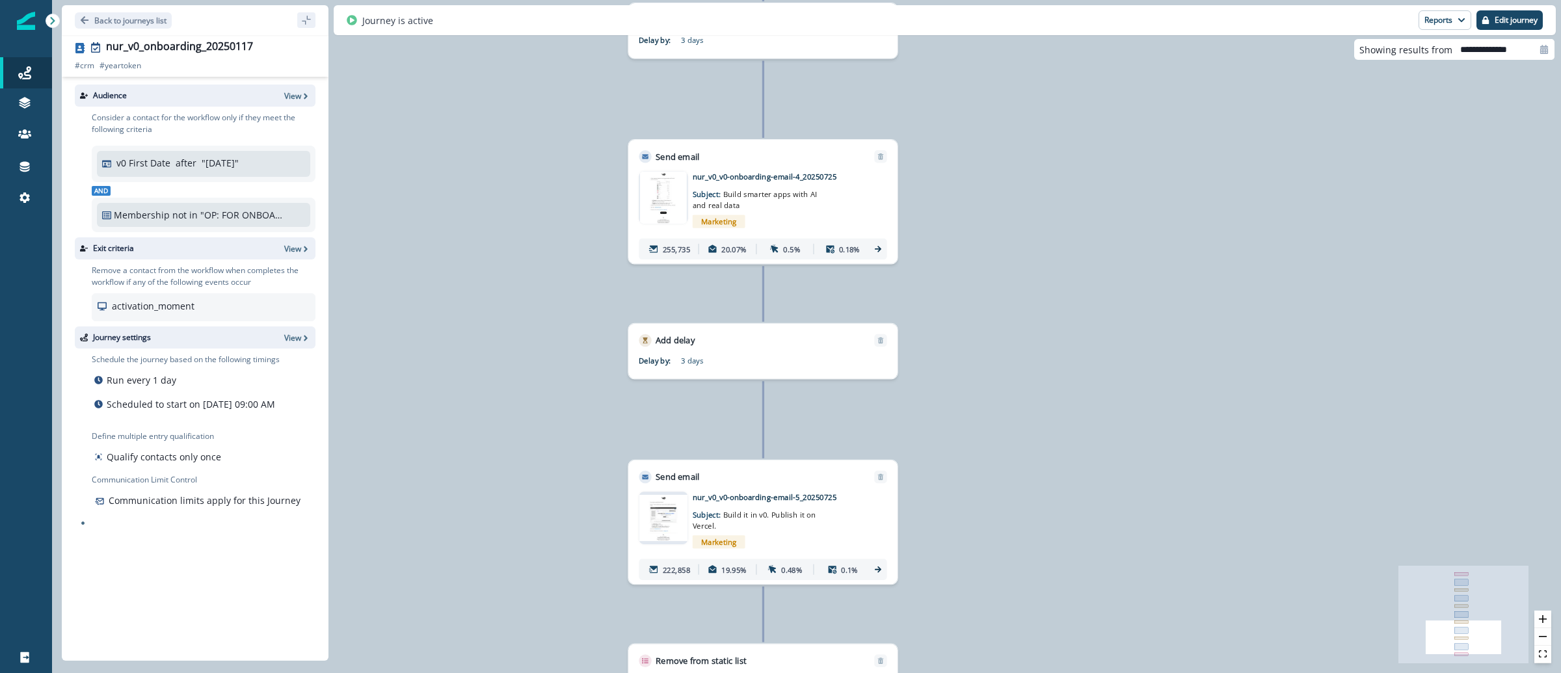
drag, startPoint x: 1104, startPoint y: 547, endPoint x: 1091, endPoint y: 633, distance: 86.9
click at [1093, 635] on div "297,751 contacts have entered the journey Add to static list Currently Onboardi…" at bounding box center [806, 336] width 1509 height 673
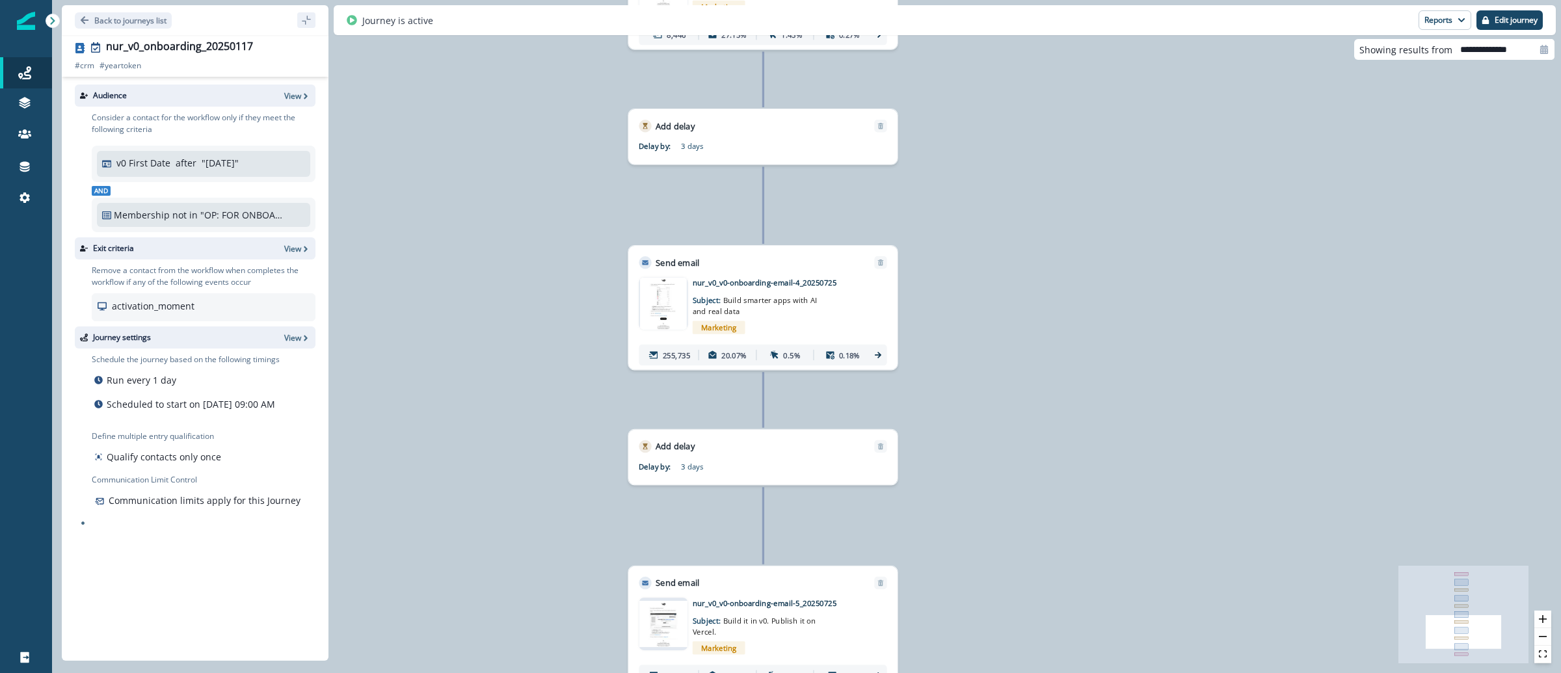
drag, startPoint x: 1101, startPoint y: 321, endPoint x: 1101, endPoint y: 427, distance: 106.0
click at [1101, 427] on div "297,751 contacts have entered the journey Add to static list Currently Onboardi…" at bounding box center [806, 336] width 1509 height 673
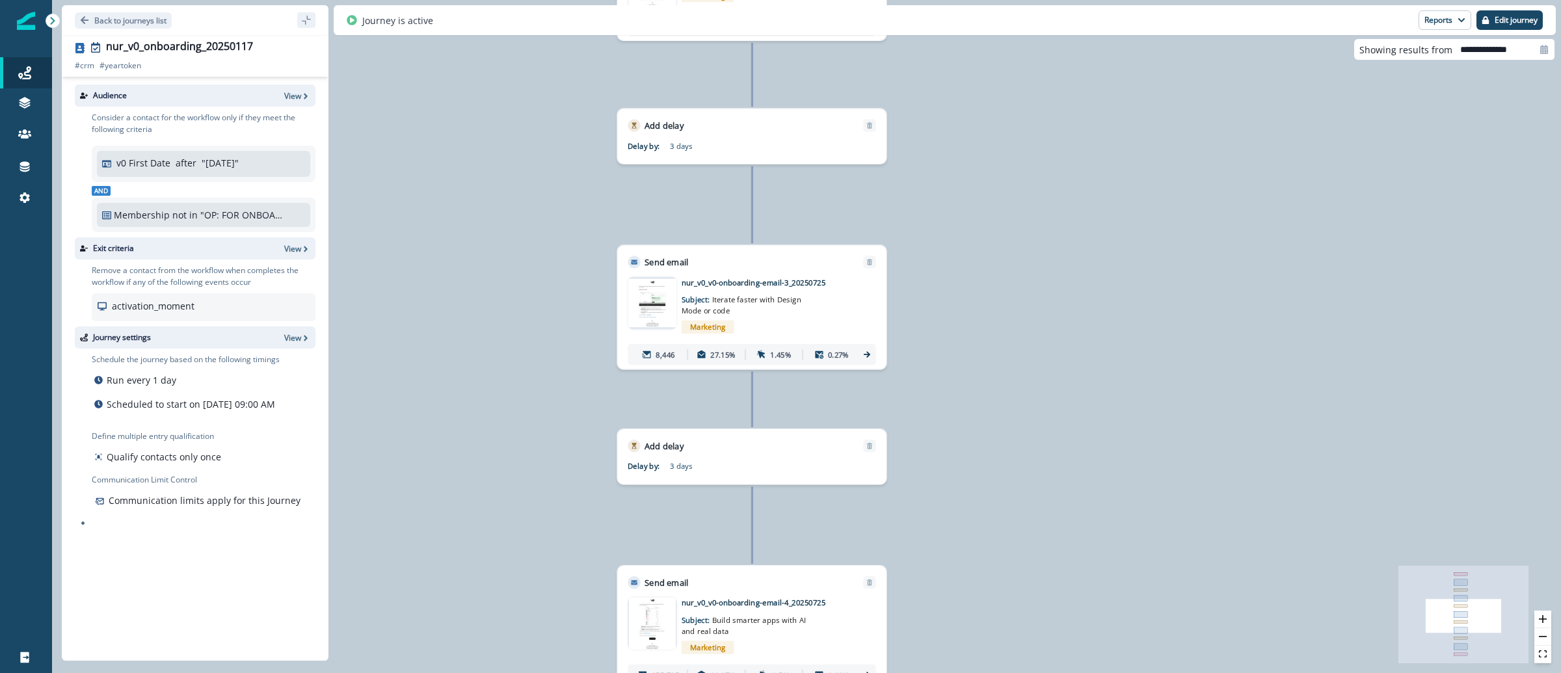
drag, startPoint x: 1099, startPoint y: 280, endPoint x: 1083, endPoint y: 590, distance: 310.0
click at [1088, 600] on div "297,751 contacts have entered the journey Add to static list Currently Onboardi…" at bounding box center [806, 336] width 1509 height 673
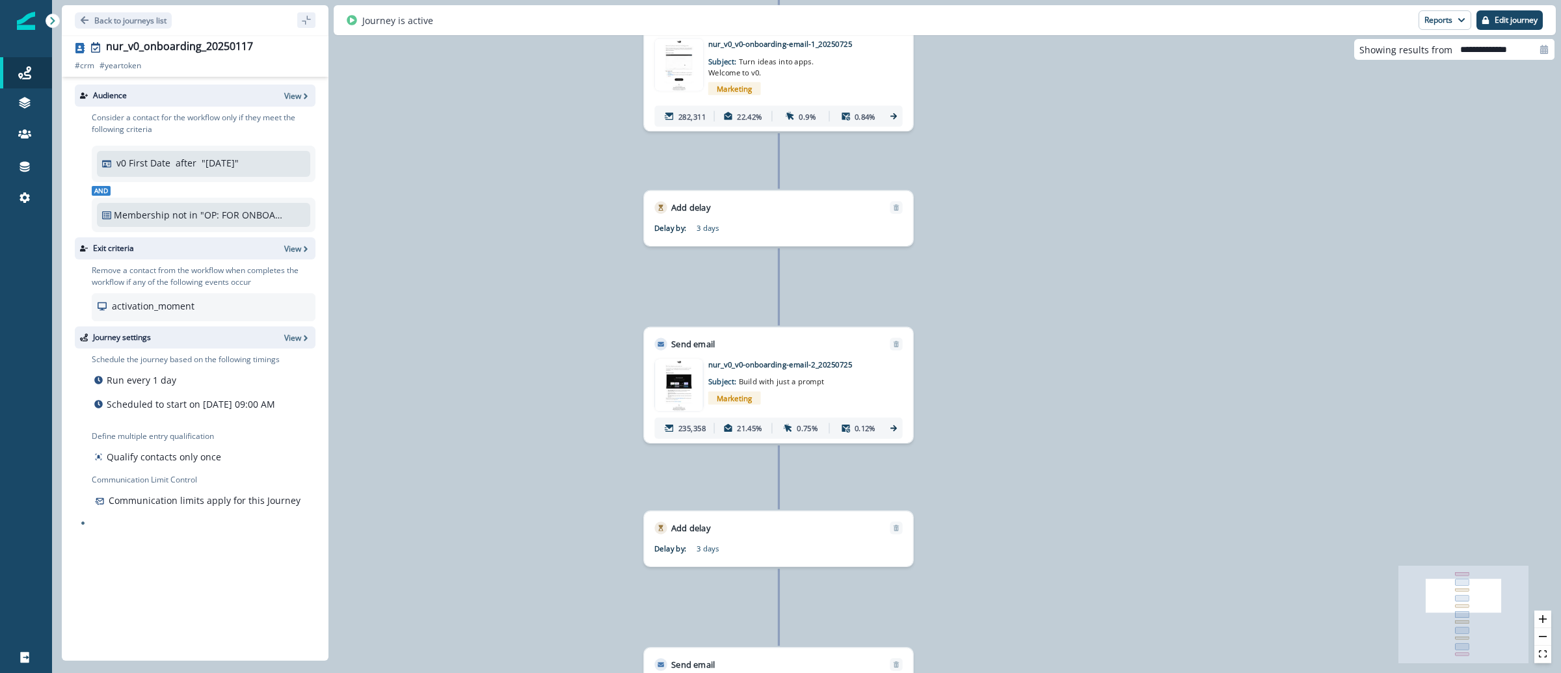
drag, startPoint x: 1071, startPoint y: 308, endPoint x: 1096, endPoint y: 711, distance: 403.4
click at [1096, 672] on html "A newer version of Inflection.io is available. Refresh your page to load the la…" at bounding box center [780, 336] width 1561 height 673
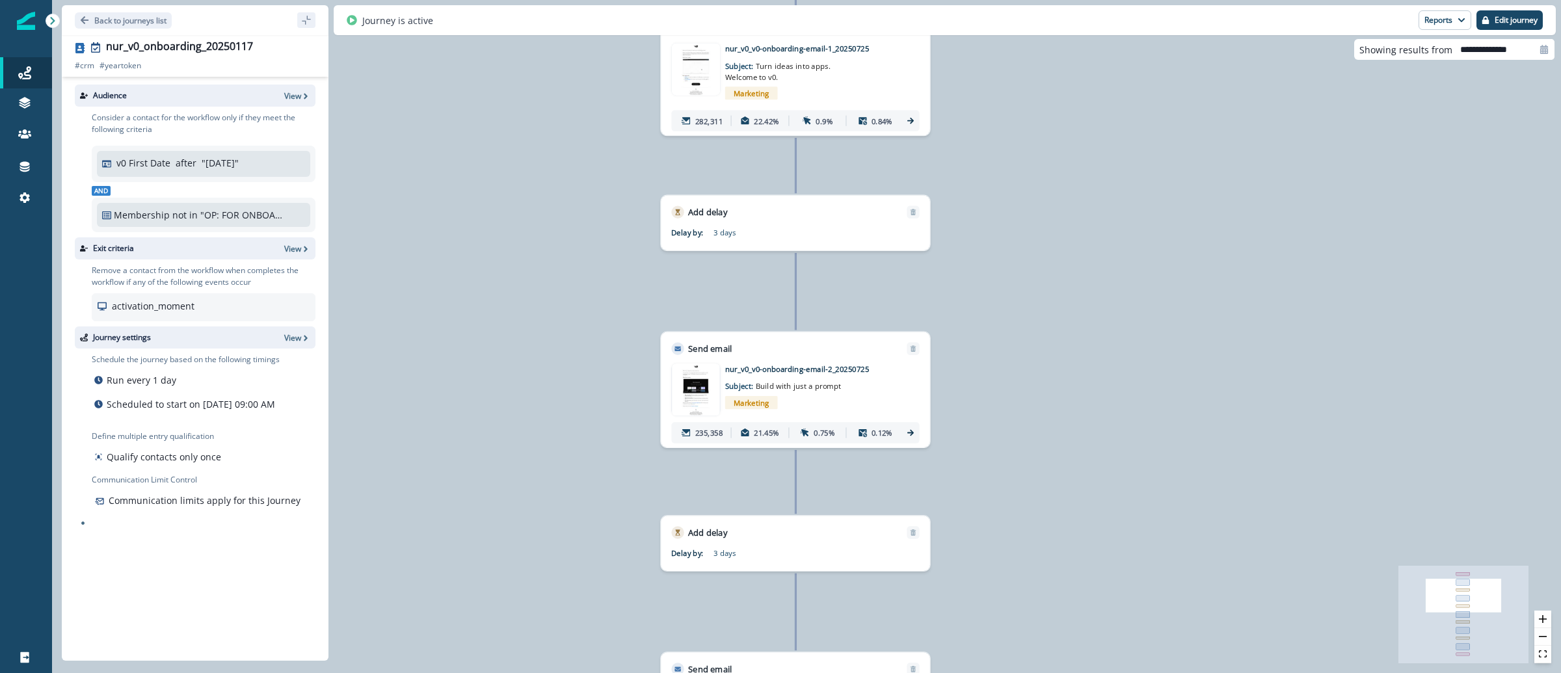
drag, startPoint x: 1049, startPoint y: 343, endPoint x: 1066, endPoint y: 338, distance: 17.7
click at [1067, 338] on div "297,751 contacts have entered the journey Add to static list Currently Onboardi…" at bounding box center [806, 336] width 1509 height 673
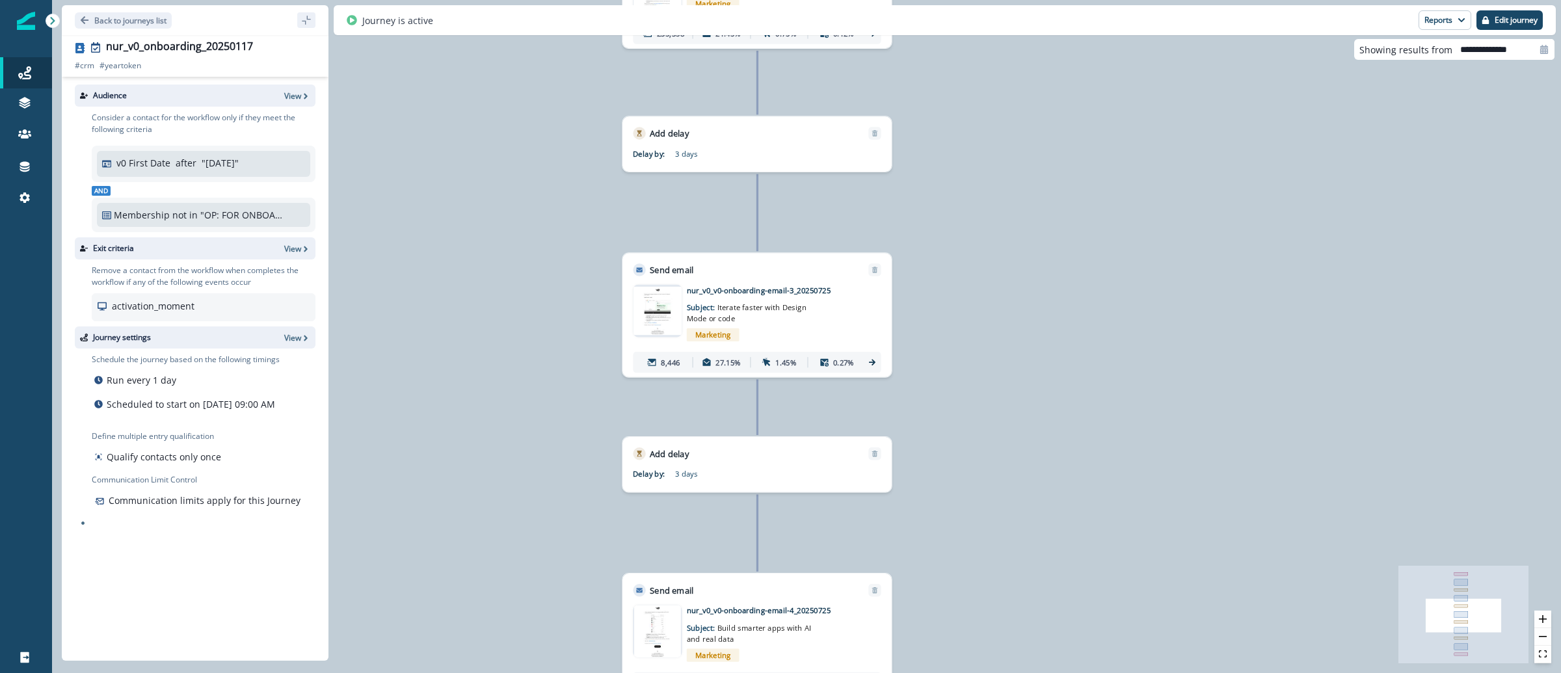
drag, startPoint x: 1067, startPoint y: 470, endPoint x: 1025, endPoint y: 77, distance: 395.0
click at [1029, 79] on div "297,751 contacts have entered the journey Add to static list Currently Onboardi…" at bounding box center [806, 336] width 1509 height 673
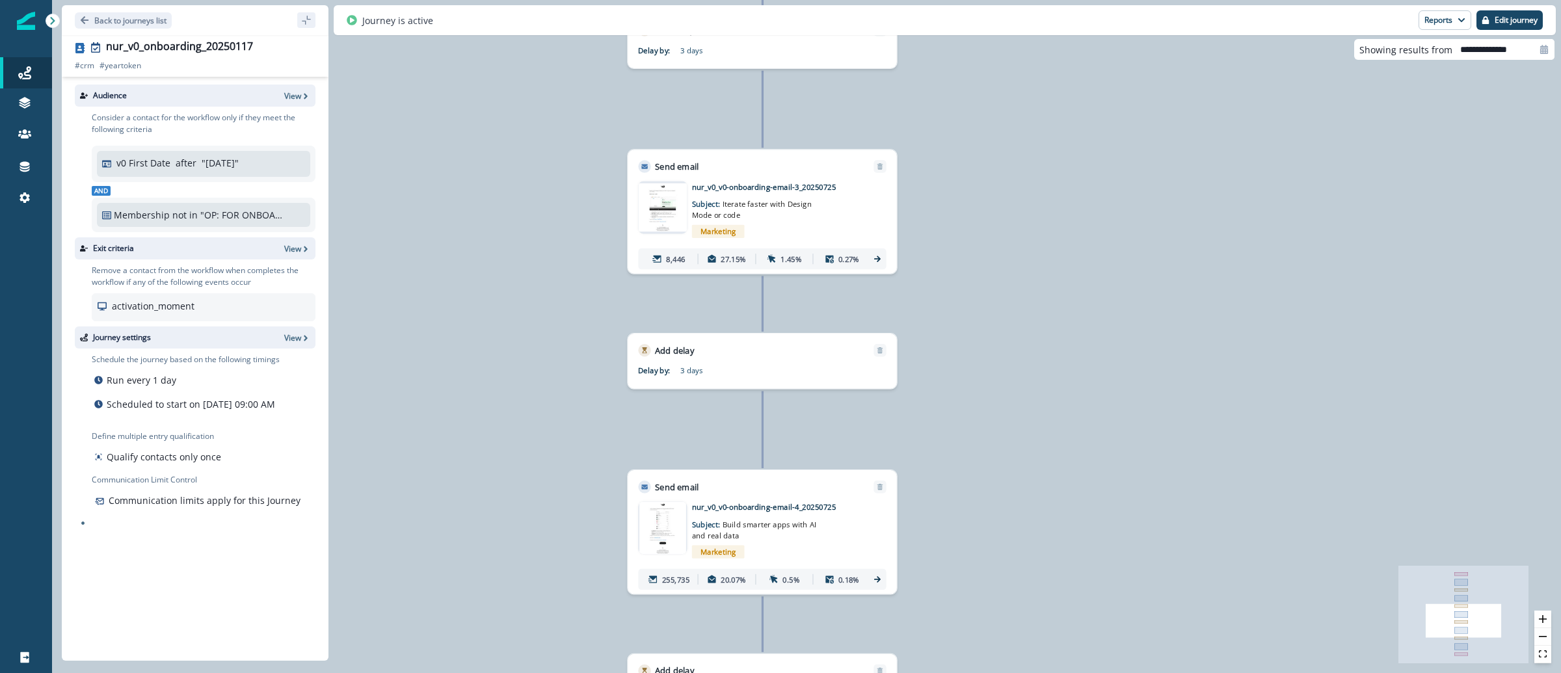
drag, startPoint x: 1109, startPoint y: 559, endPoint x: 1115, endPoint y: 457, distance: 102.9
click at [1115, 457] on div "297,751 contacts have entered the journey Add to static list Currently Onboardi…" at bounding box center [806, 336] width 1509 height 673
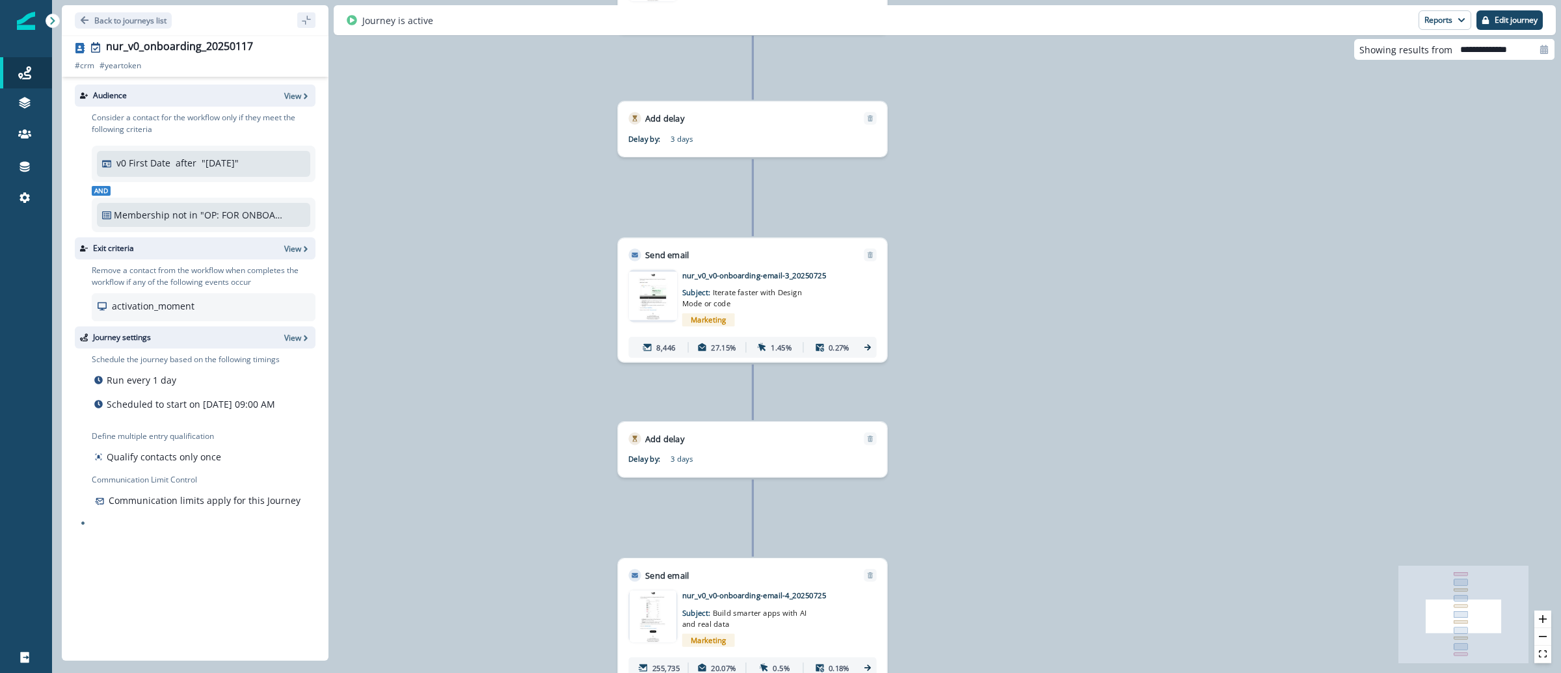
drag, startPoint x: 1128, startPoint y: 485, endPoint x: 1118, endPoint y: 574, distance: 89.6
click at [1118, 575] on div "297,751 contacts have entered the journey Add to static list Currently Onboardi…" at bounding box center [806, 336] width 1509 height 673
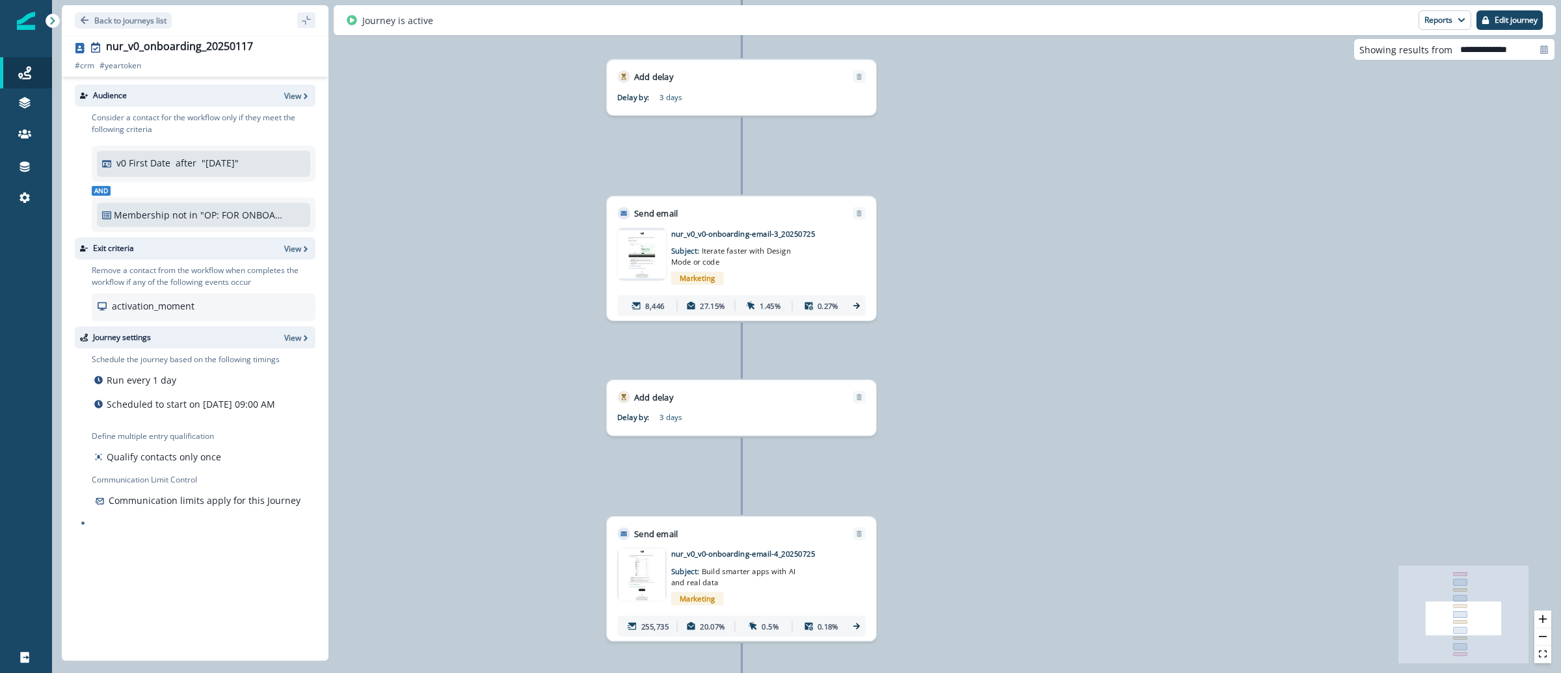
drag, startPoint x: 1017, startPoint y: 163, endPoint x: 1004, endPoint y: 118, distance: 46.1
click at [1004, 118] on div "297,751 contacts have entered the journey Add to static list Currently Onboardi…" at bounding box center [806, 336] width 1509 height 673
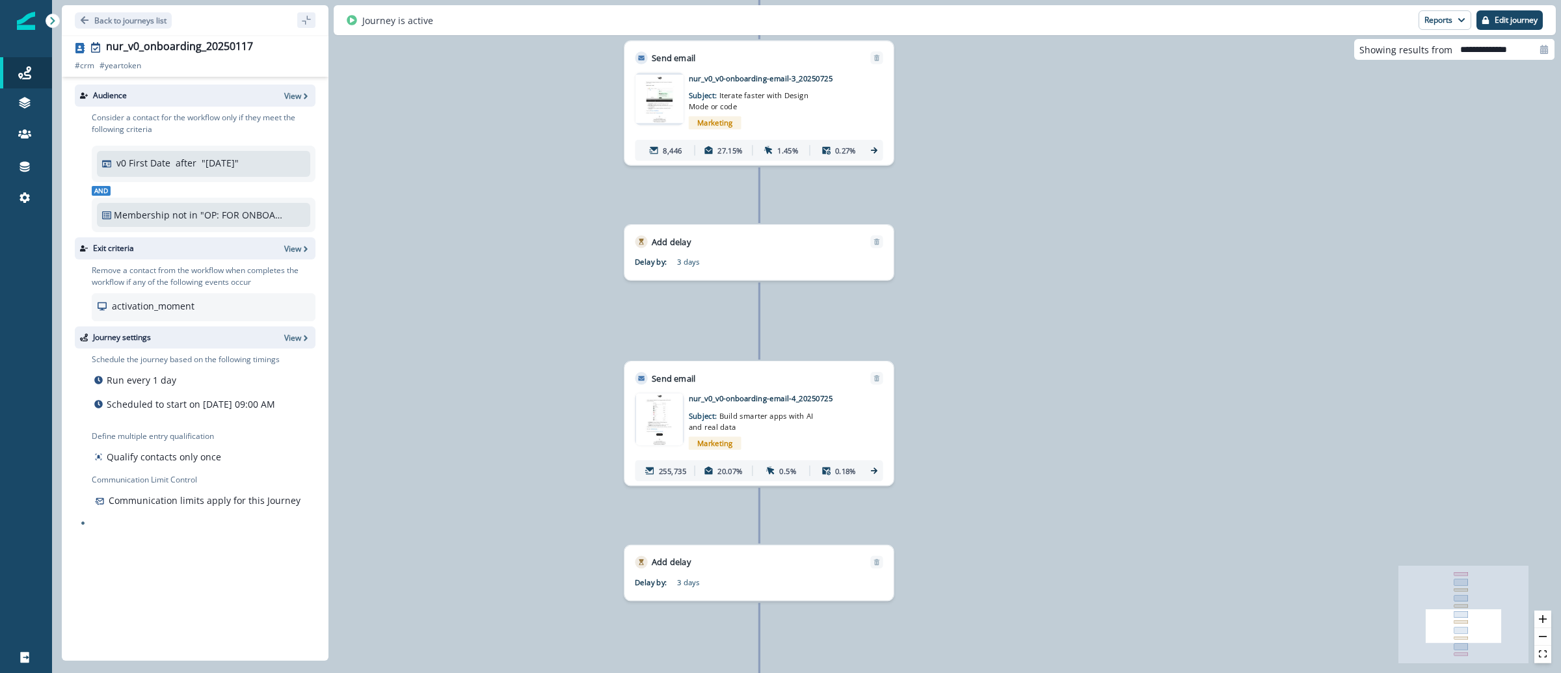
drag, startPoint x: 1018, startPoint y: 354, endPoint x: 1039, endPoint y: 176, distance: 180.1
click at [1039, 176] on div "297,751 contacts have entered the journey Add to static list Currently Onboardi…" at bounding box center [806, 336] width 1509 height 673
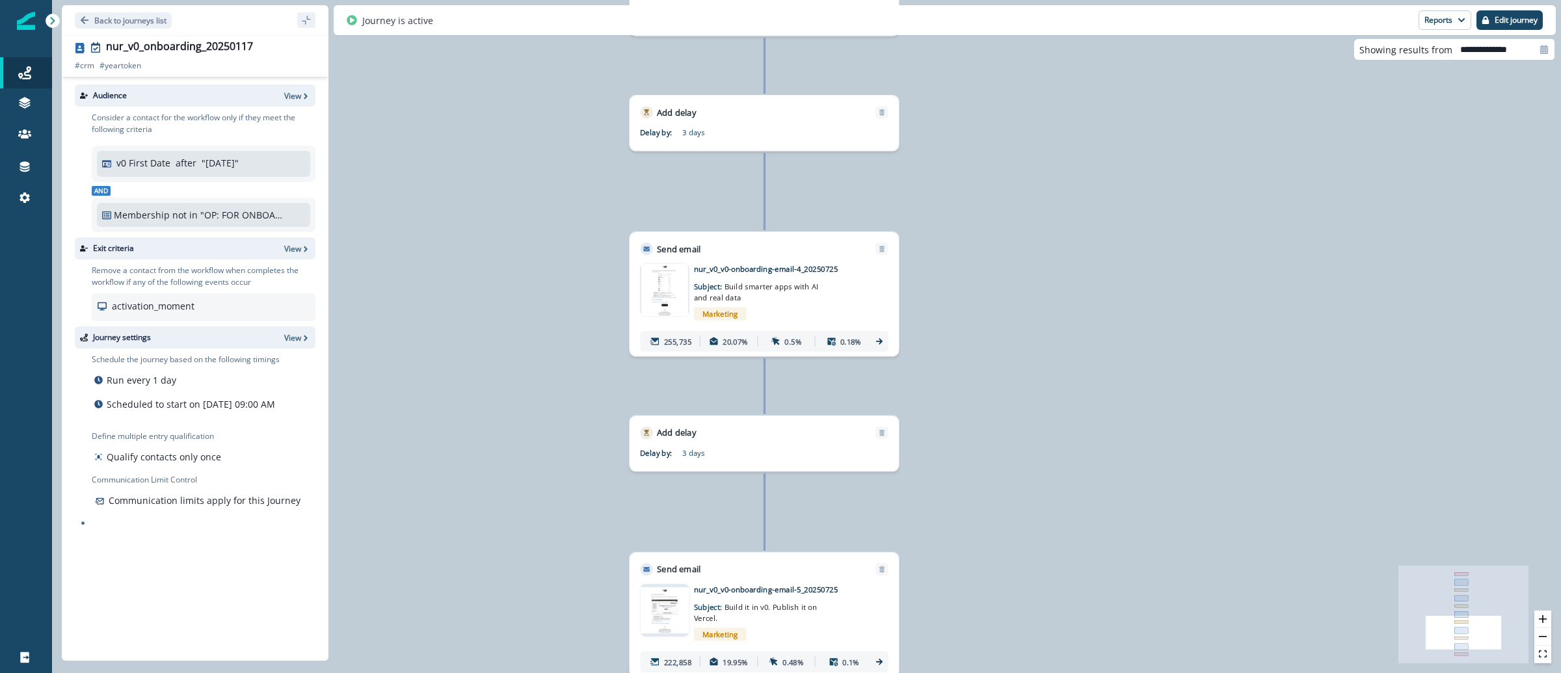
drag, startPoint x: 1019, startPoint y: 352, endPoint x: 1028, endPoint y: 146, distance: 205.7
click at [1028, 150] on div "297,751 contacts have entered the journey Add to static list Currently Onboardi…" at bounding box center [806, 336] width 1509 height 673
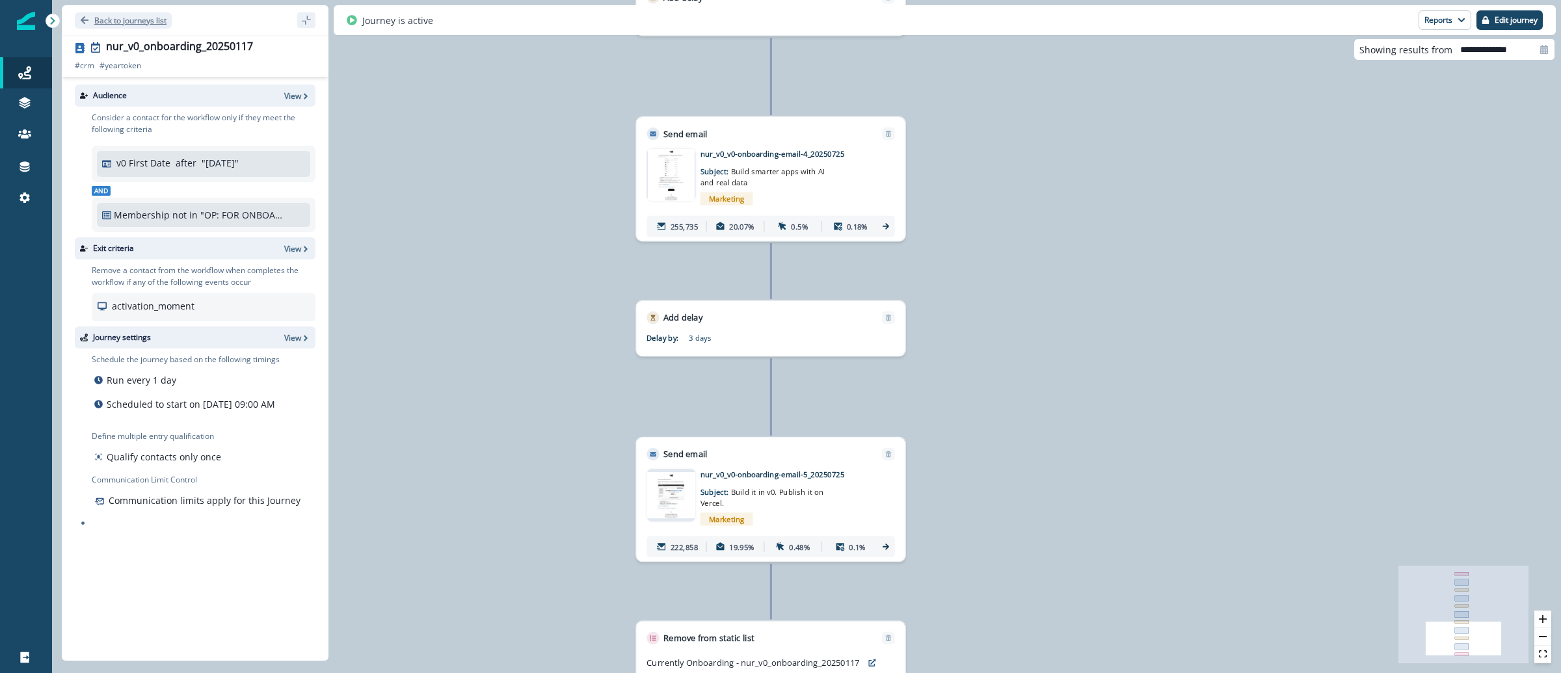
click at [138, 21] on p "Back to journeys list" at bounding box center [130, 20] width 72 height 11
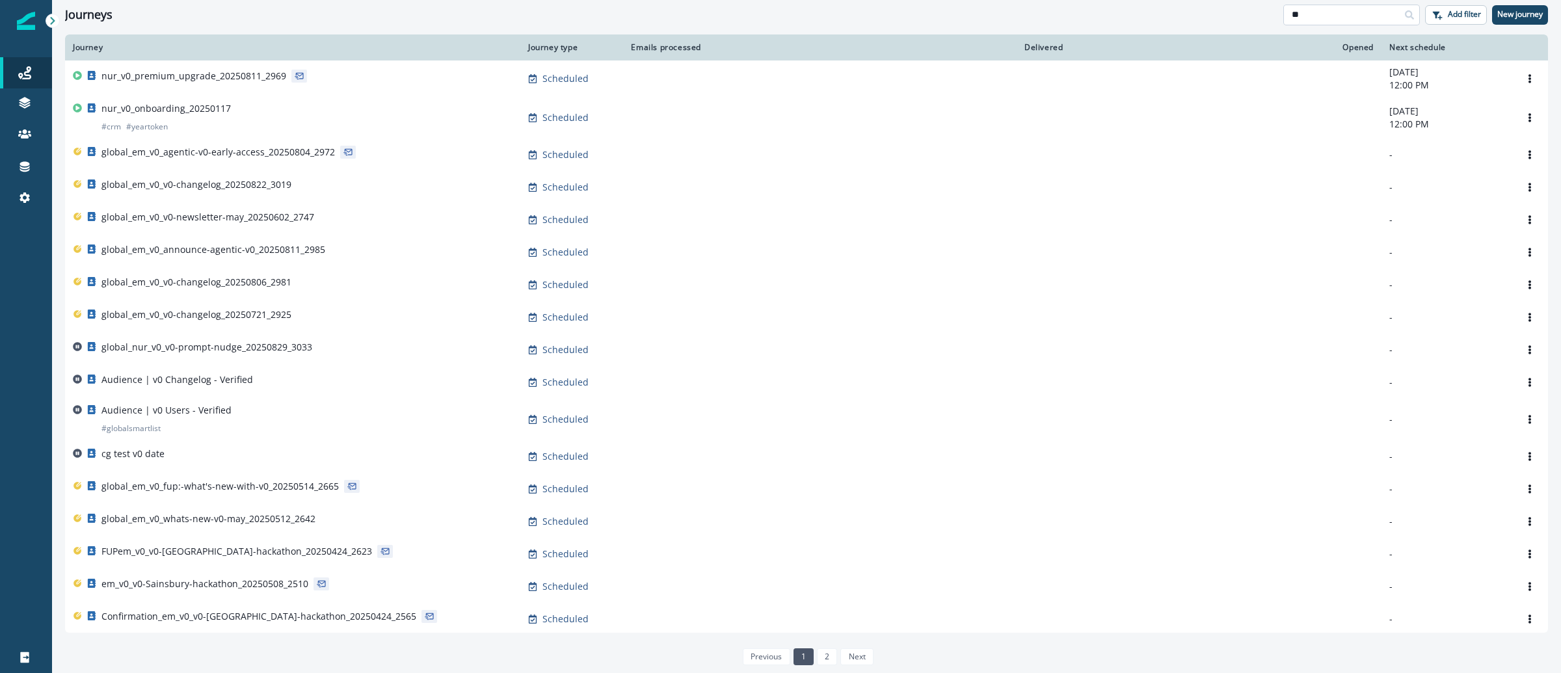
click at [1372, 22] on input "**" at bounding box center [1351, 15] width 137 height 21
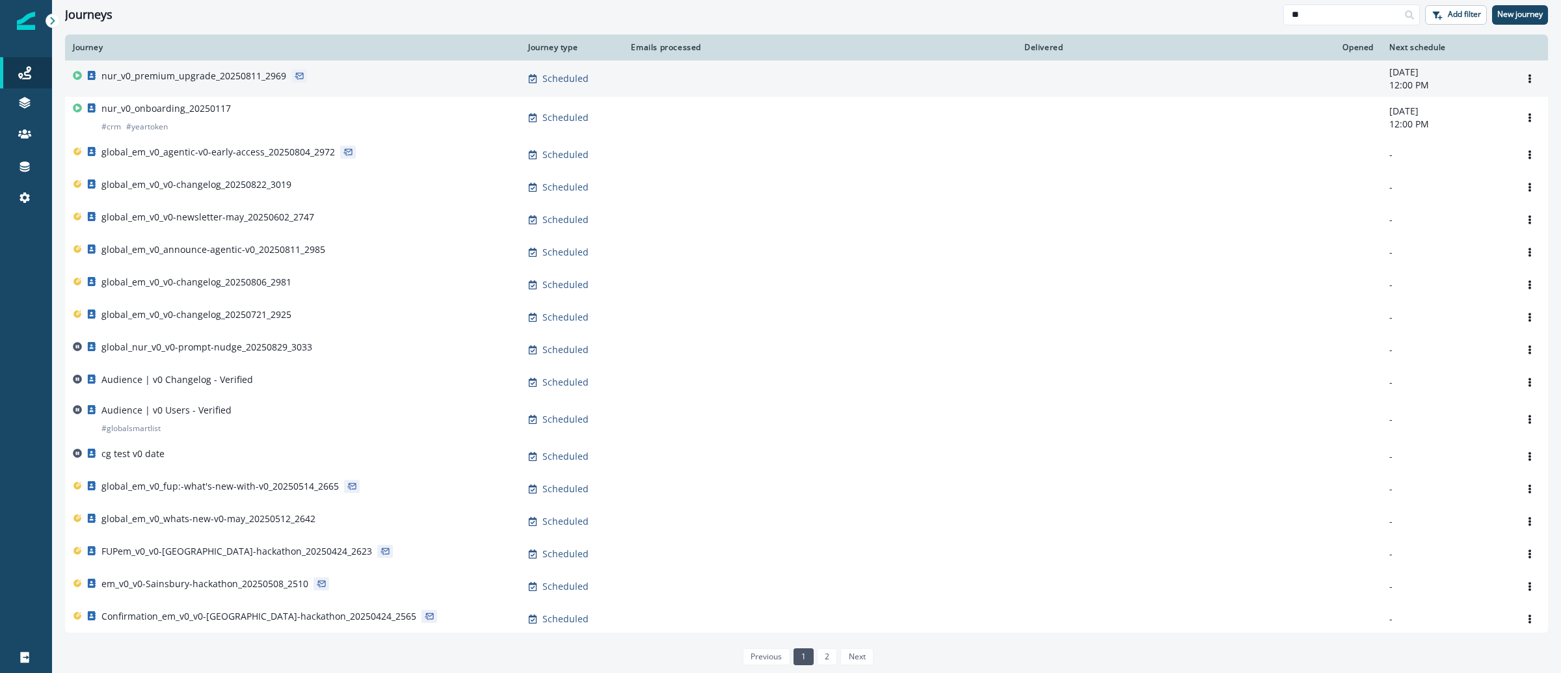
click at [176, 77] on p "nur_v0_premium_upgrade_20250811_2969" at bounding box center [193, 76] width 185 height 13
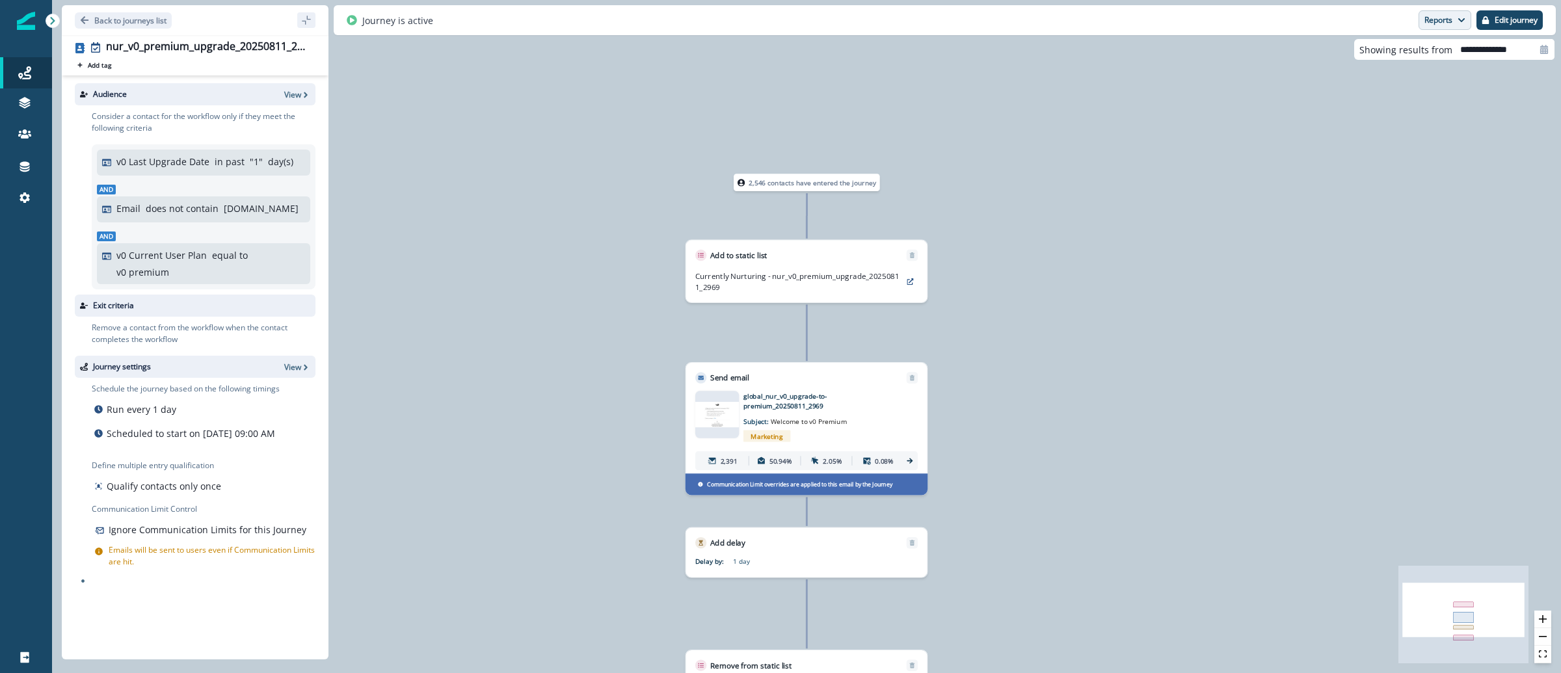
click at [1466, 22] on button "Reports" at bounding box center [1444, 20] width 53 height 20
click at [1409, 55] on button "Email Report" at bounding box center [1396, 52] width 147 height 23
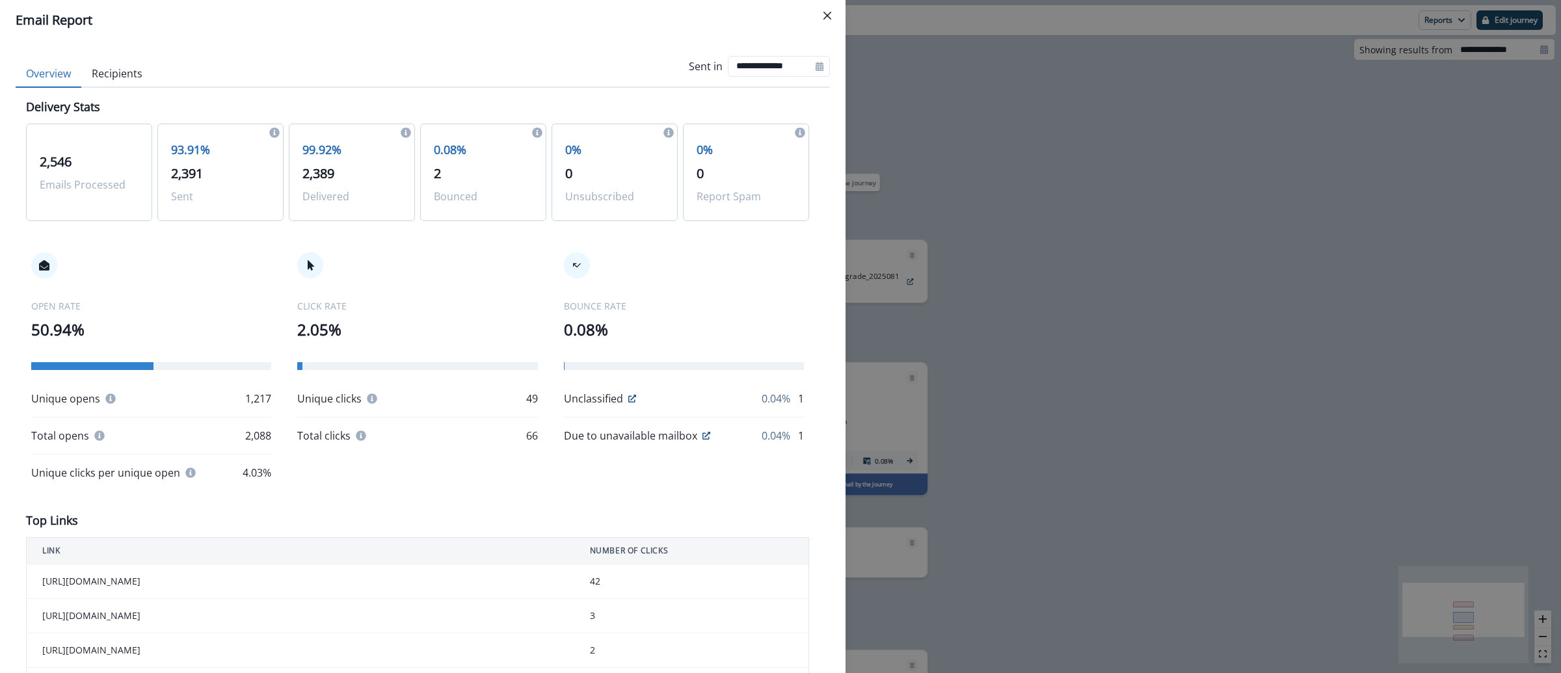
click at [1208, 109] on div "**********" at bounding box center [780, 336] width 1561 height 673
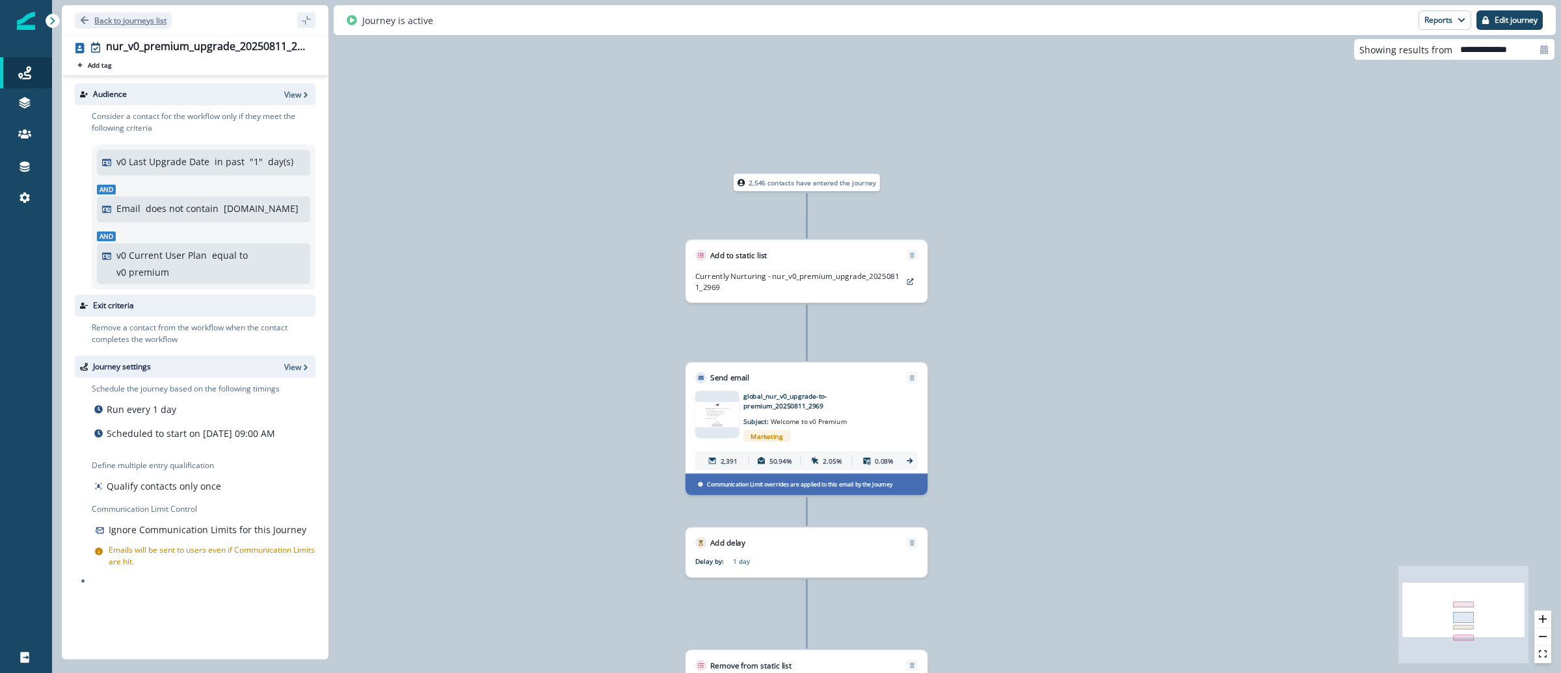
click at [152, 23] on p "Back to journeys list" at bounding box center [130, 20] width 72 height 11
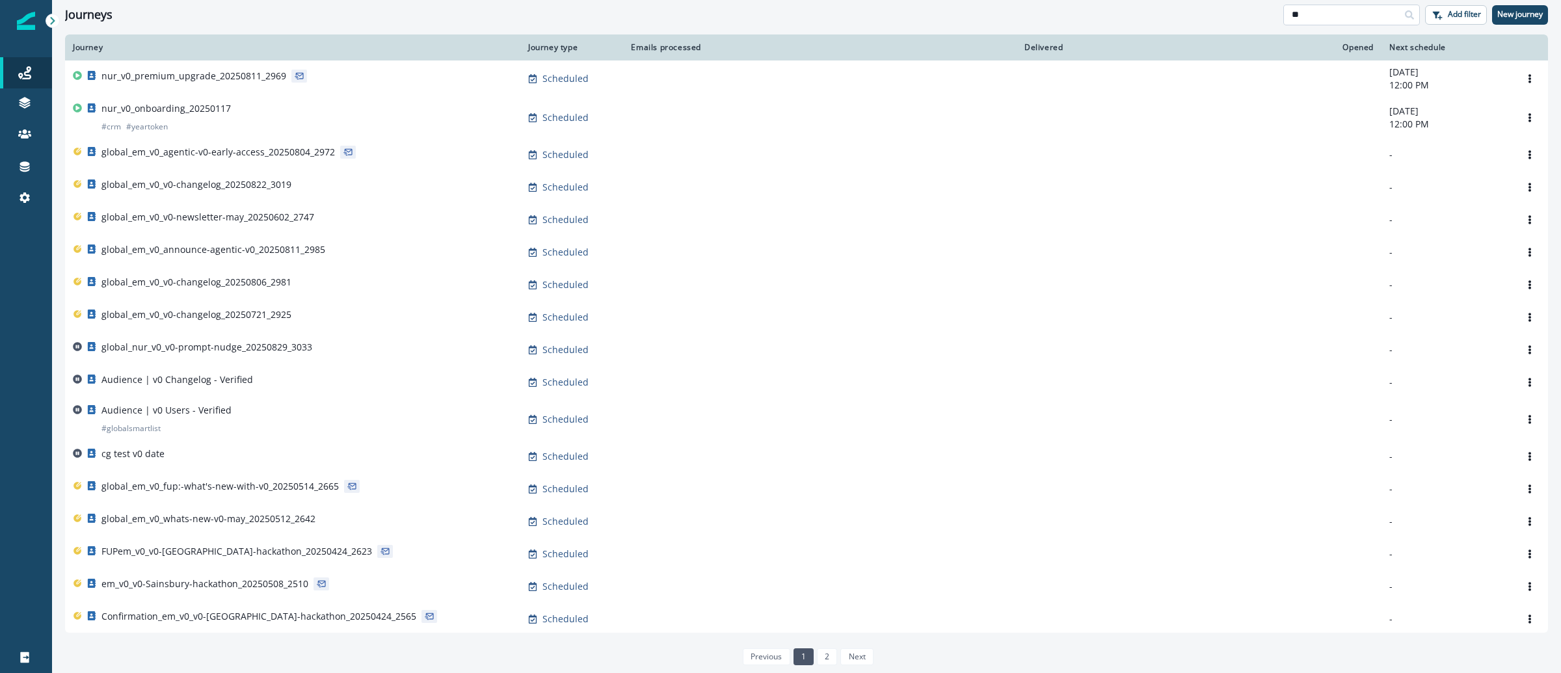
click at [1323, 19] on input "**" at bounding box center [1351, 15] width 137 height 21
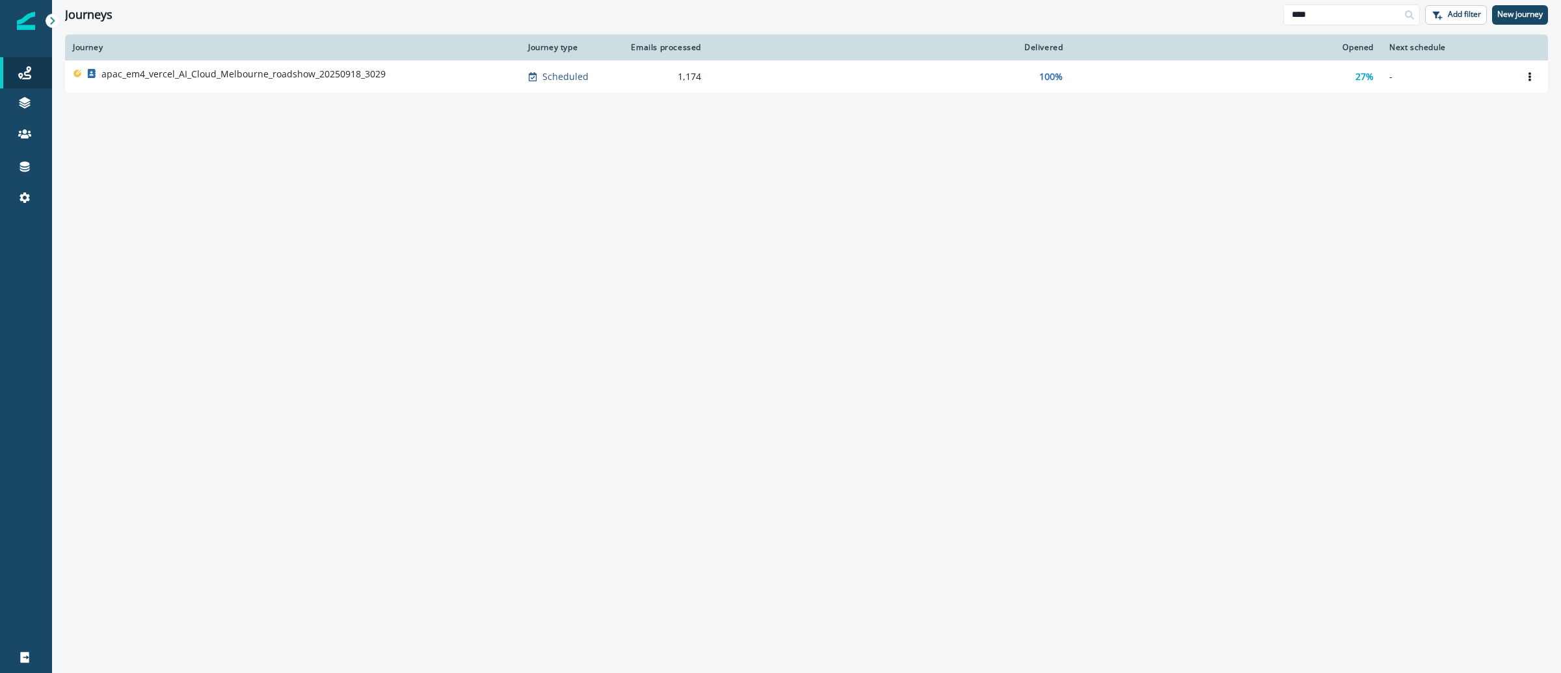
type input "****"
click at [249, 77] on p "apac_em4_vercel_AI_Cloud_Melbourne_roadshow_20250918_3029" at bounding box center [243, 74] width 284 height 13
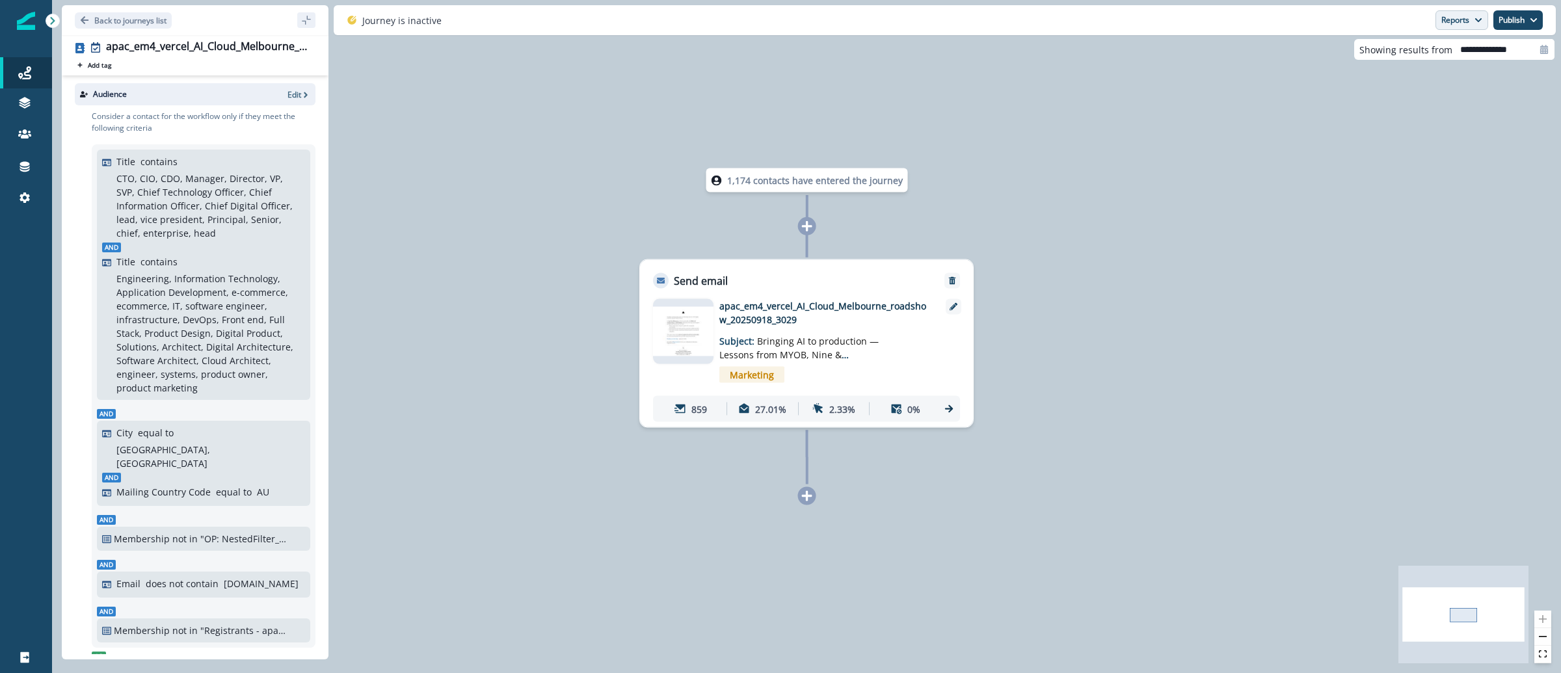
click at [1460, 19] on button "Reports" at bounding box center [1461, 20] width 53 height 20
click at [1449, 22] on button "Reports" at bounding box center [1461, 20] width 53 height 20
click at [1418, 45] on p "Email Report" at bounding box center [1392, 53] width 63 height 16
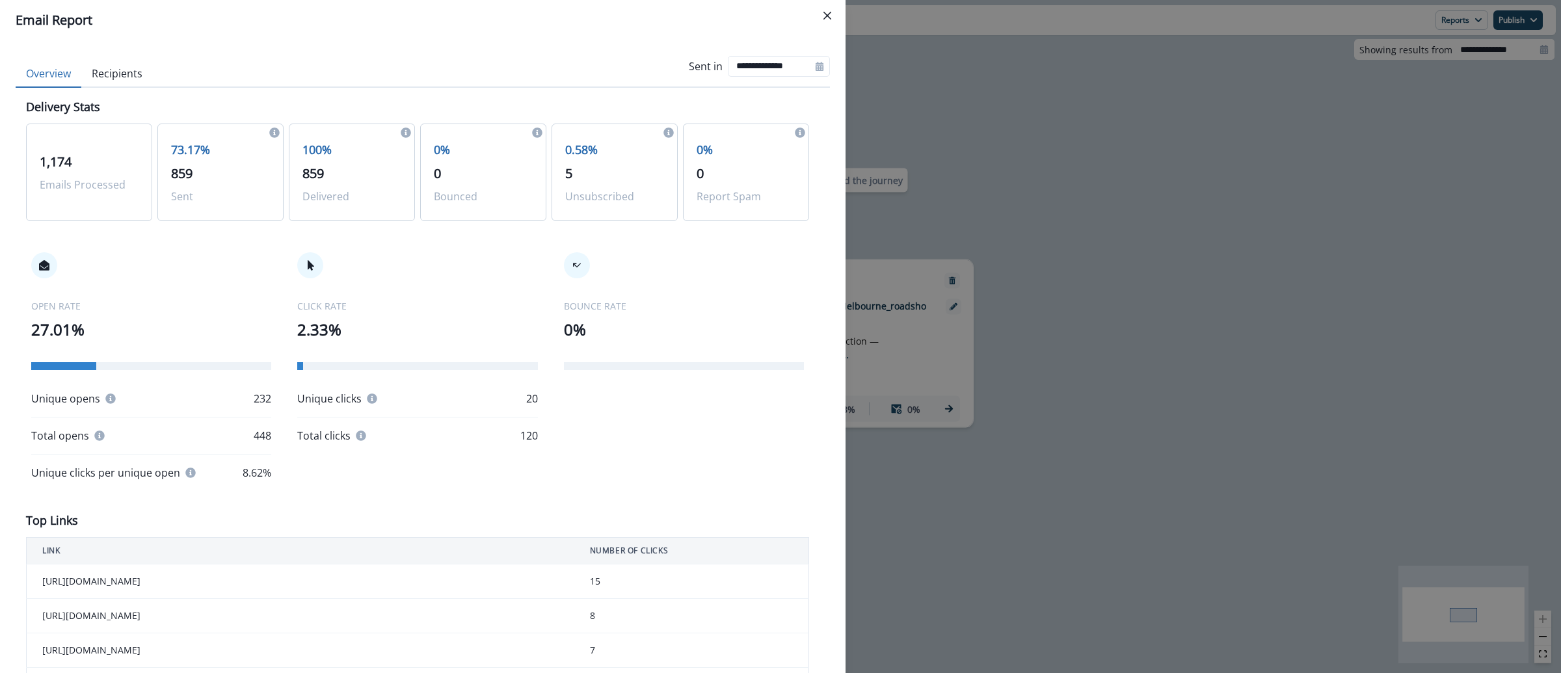
drag, startPoint x: 1120, startPoint y: 167, endPoint x: 946, endPoint y: 177, distance: 173.9
click at [1121, 166] on div "**********" at bounding box center [780, 336] width 1561 height 673
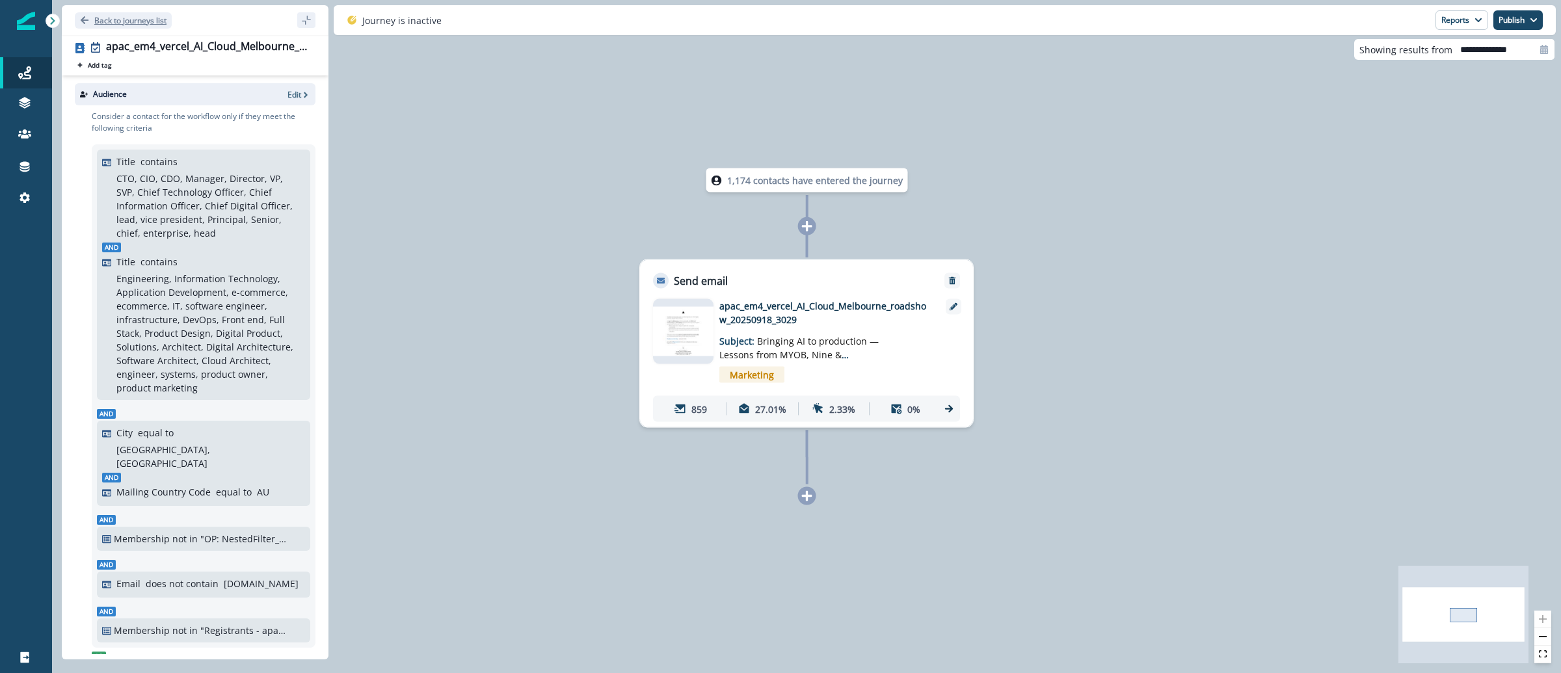
click at [124, 27] on button "Back to journeys list" at bounding box center [123, 20] width 97 height 16
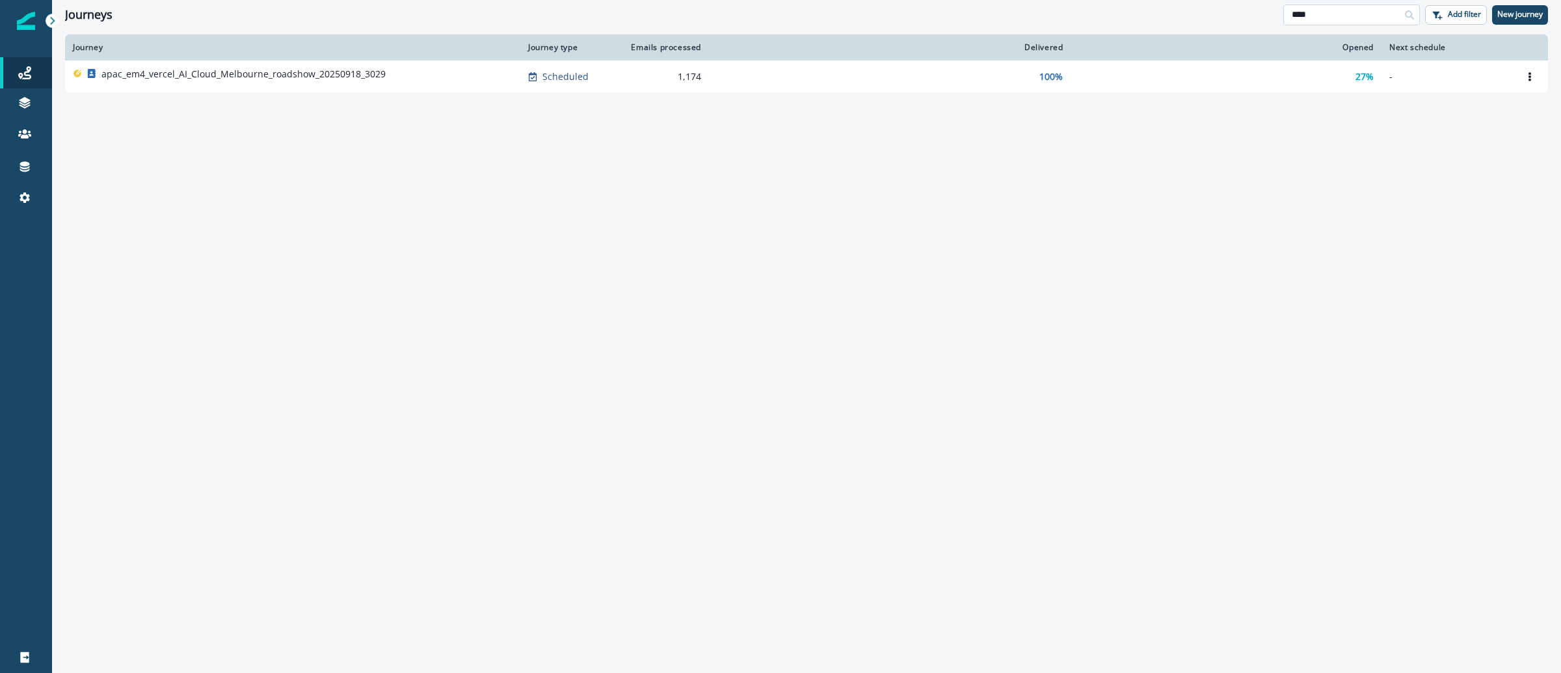
click at [1318, 13] on input "****" at bounding box center [1351, 15] width 137 height 21
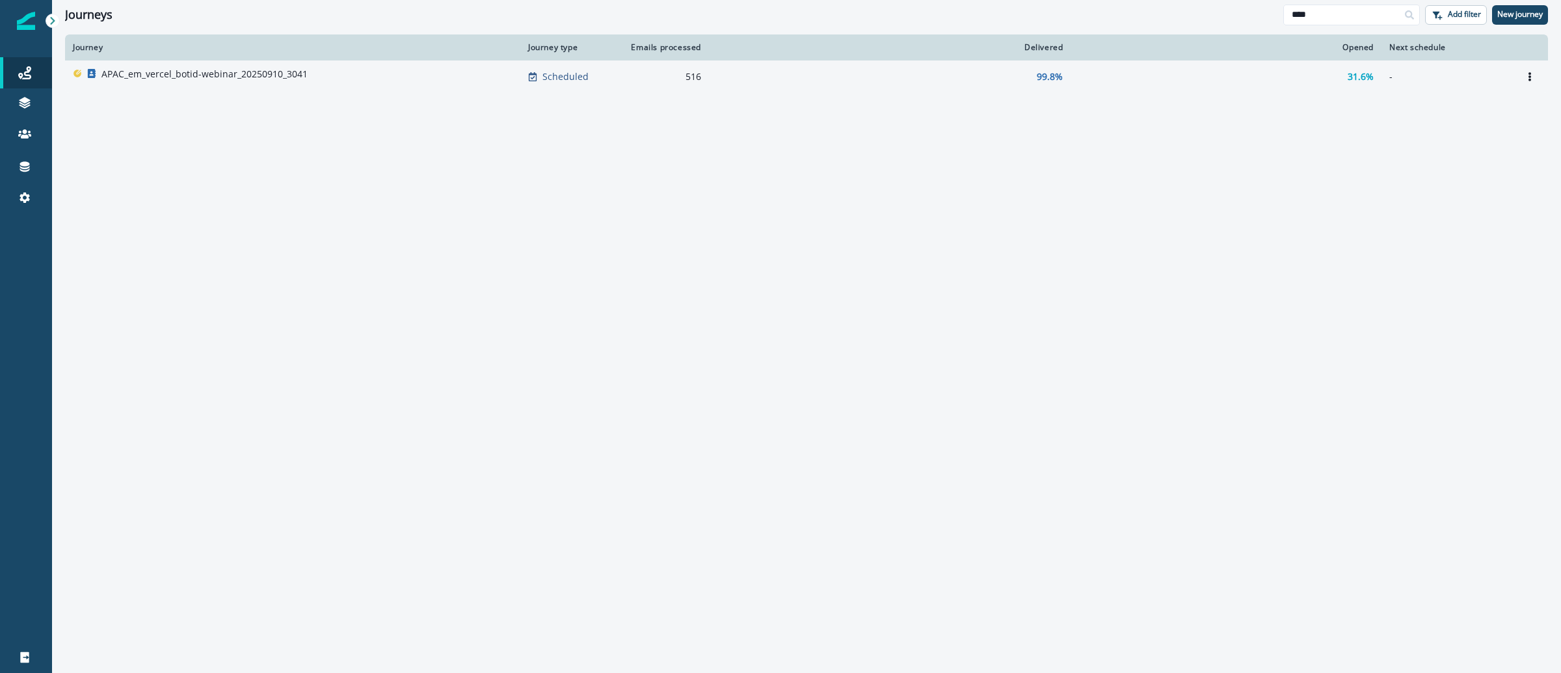
type input "****"
click at [243, 71] on p "APAC_em_vercel_botid-webinar_20250910_3041" at bounding box center [204, 74] width 206 height 13
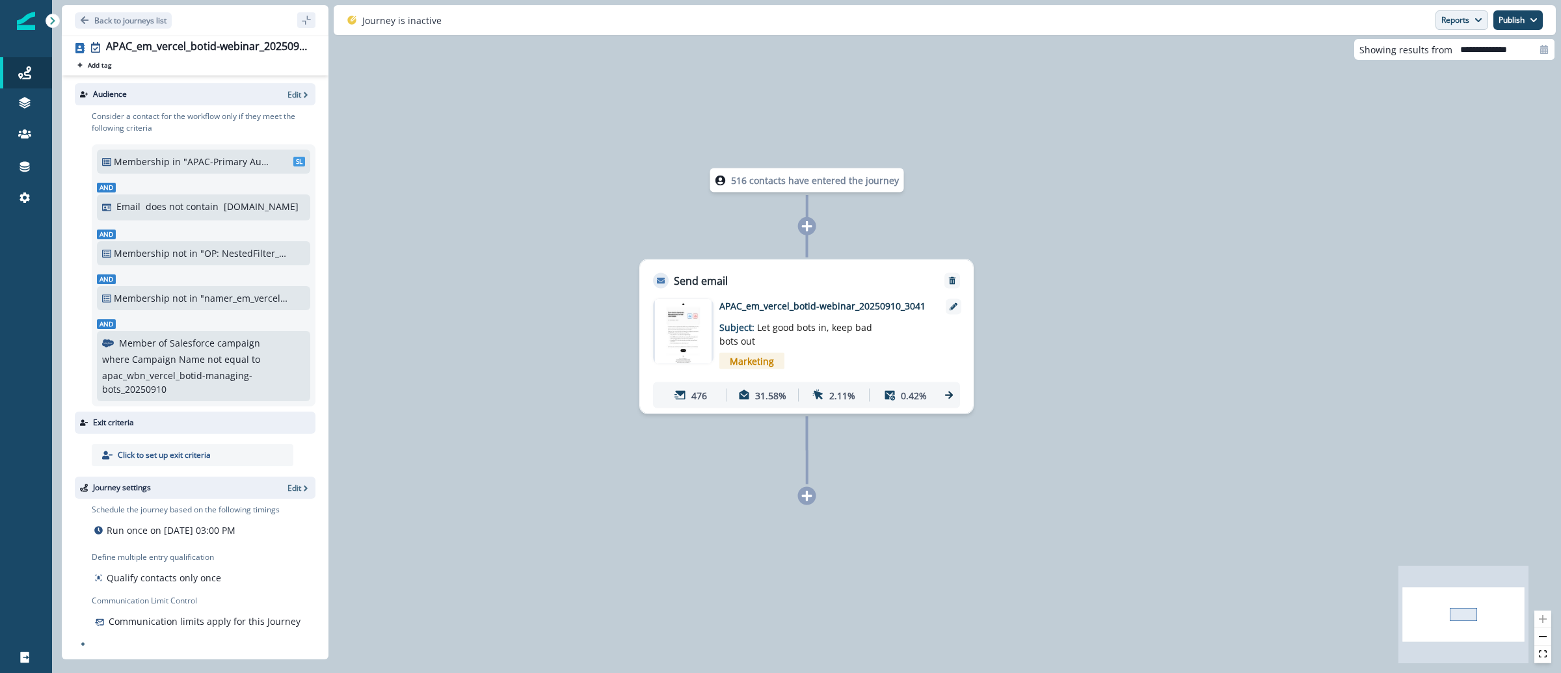
click at [1467, 21] on button "Reports" at bounding box center [1461, 20] width 53 height 20
click at [1433, 57] on button "Email Report" at bounding box center [1413, 52] width 147 height 23
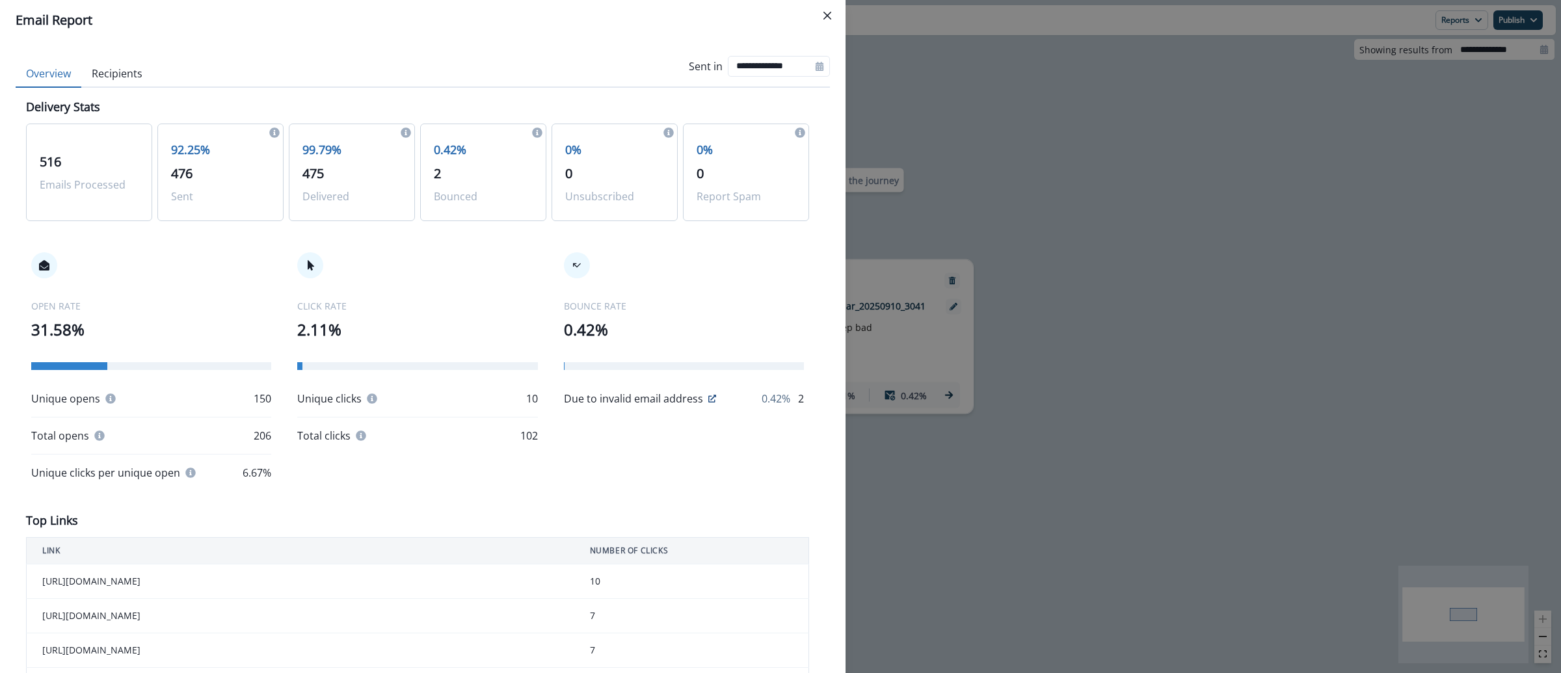
scroll to position [524, 0]
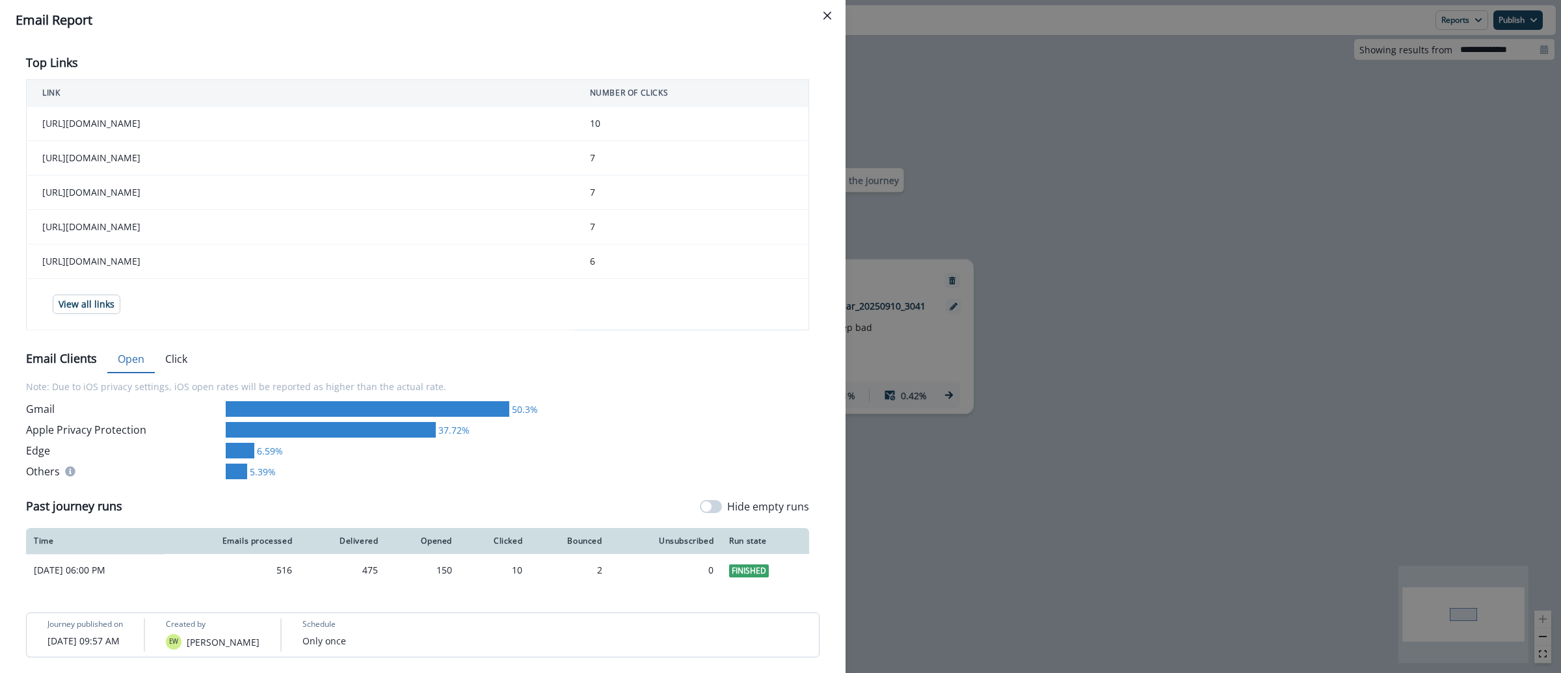
click at [1028, 150] on div "**********" at bounding box center [780, 336] width 1561 height 673
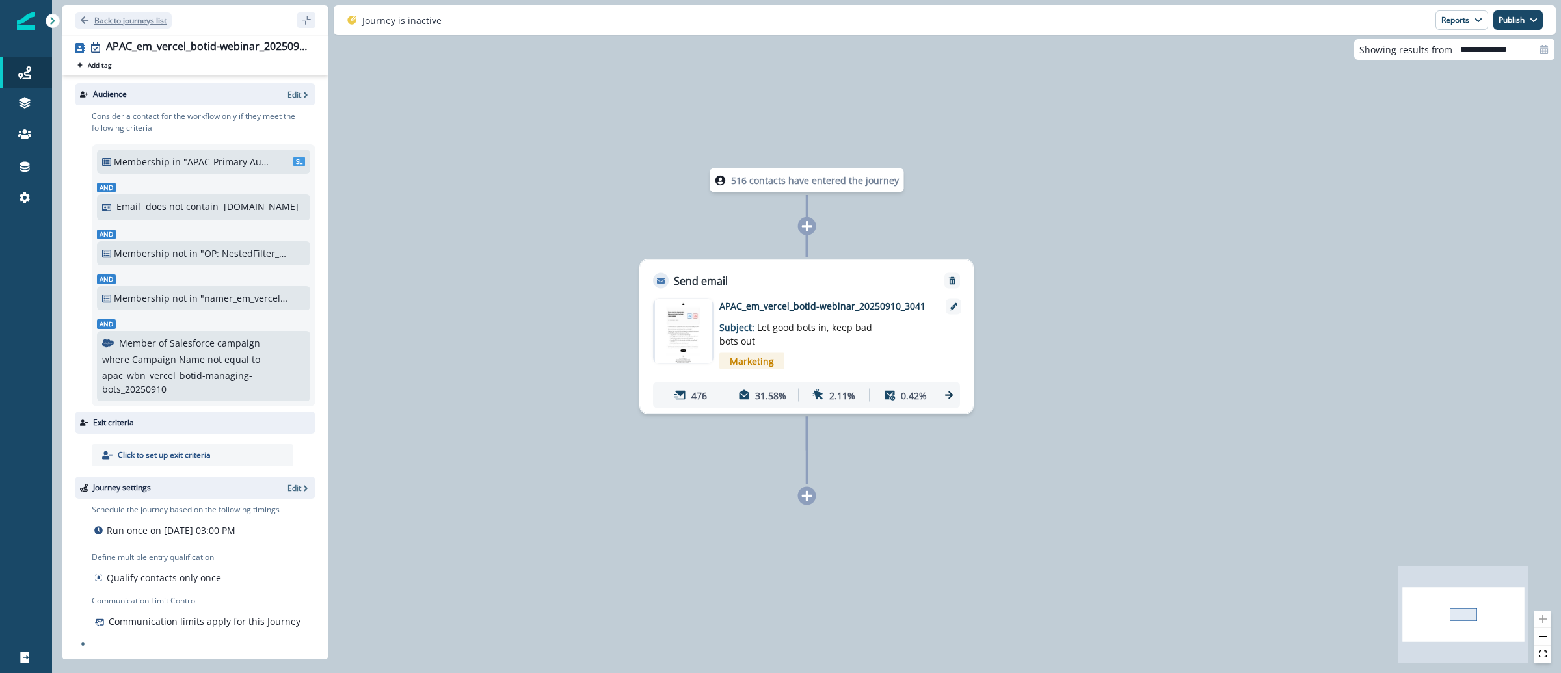
click at [165, 22] on p "Back to journeys list" at bounding box center [130, 20] width 72 height 11
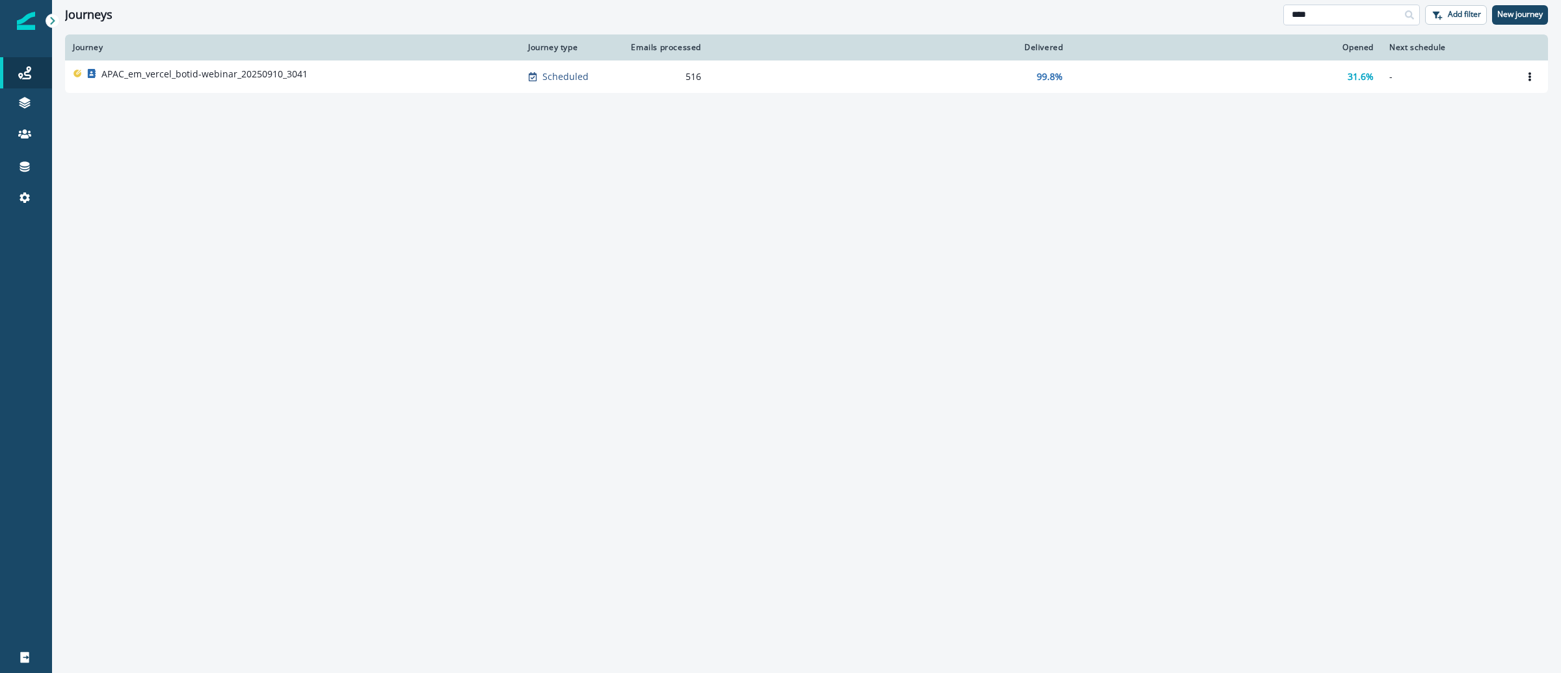
click at [1358, 13] on input "****" at bounding box center [1351, 15] width 137 height 21
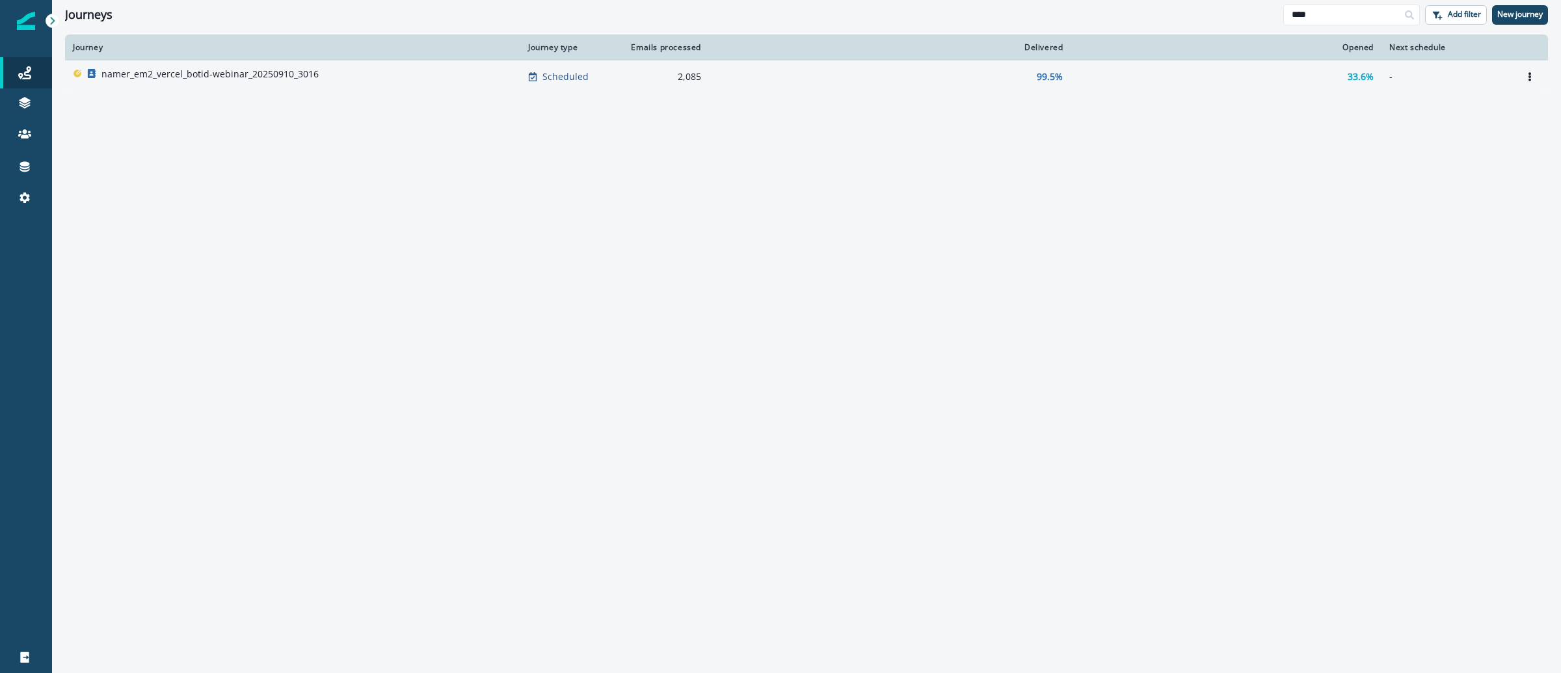
type input "****"
click at [194, 79] on p "namer_em2_vercel_botid-webinar_20250910_3016" at bounding box center [209, 74] width 217 height 13
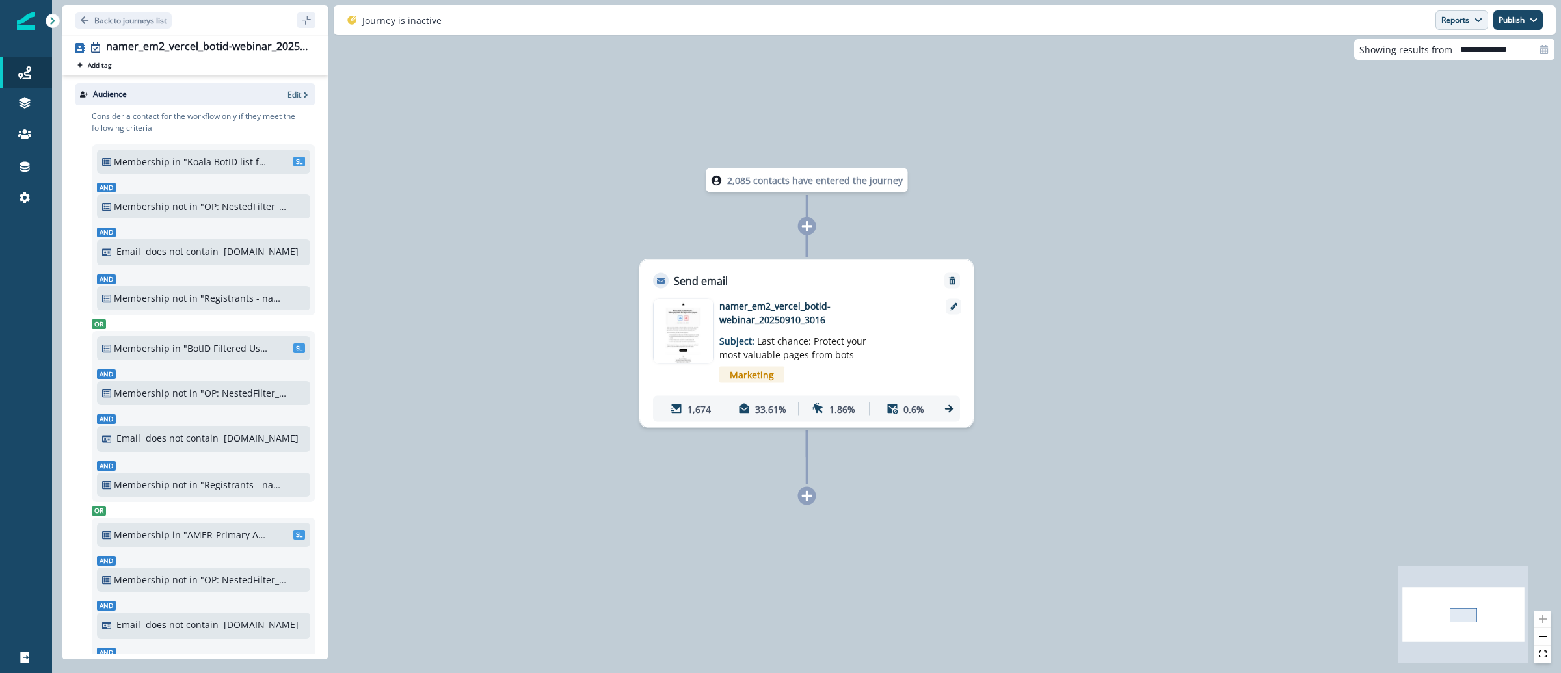
click at [1453, 18] on button "Reports" at bounding box center [1461, 20] width 53 height 20
click at [1431, 53] on button "Email Report" at bounding box center [1413, 52] width 147 height 23
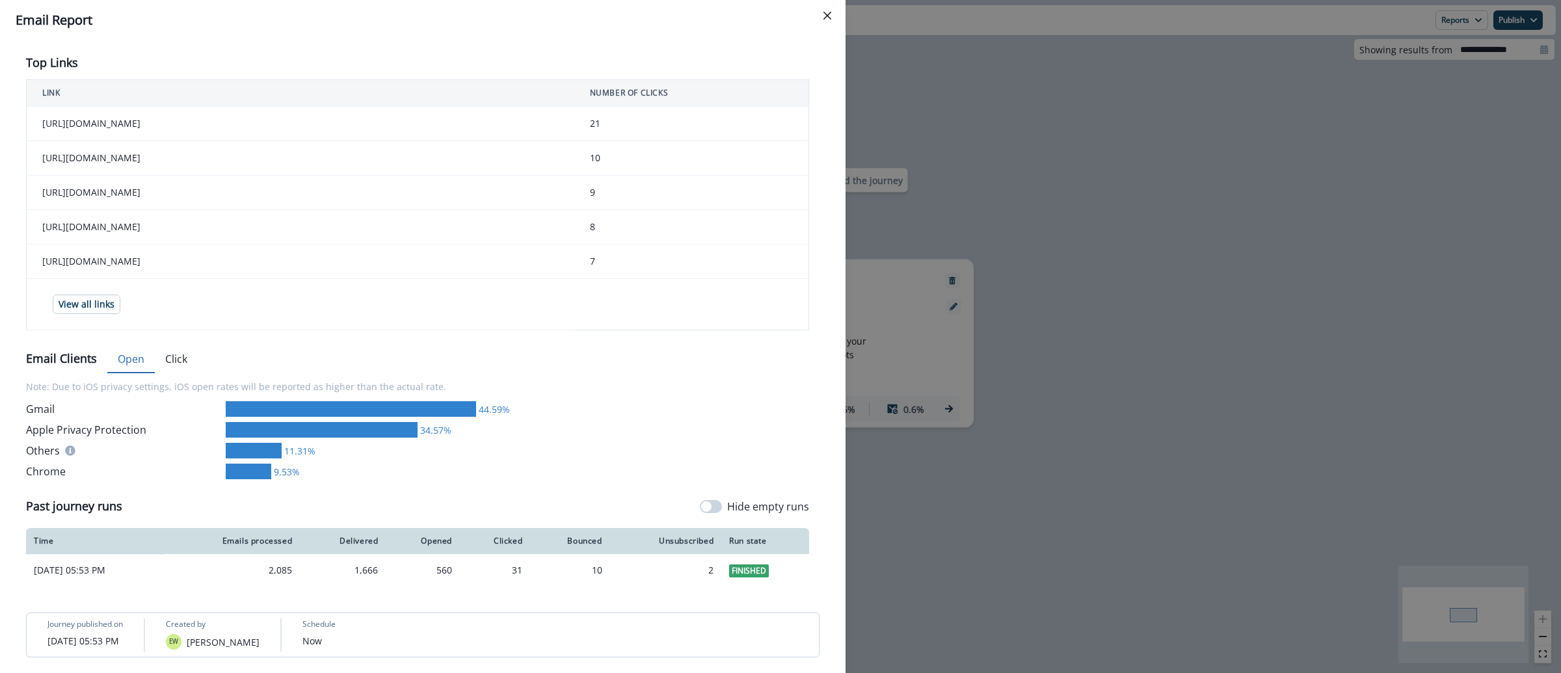
scroll to position [485, 0]
click at [1022, 220] on div "**********" at bounding box center [780, 336] width 1561 height 673
